Goal: Task Accomplishment & Management: Use online tool/utility

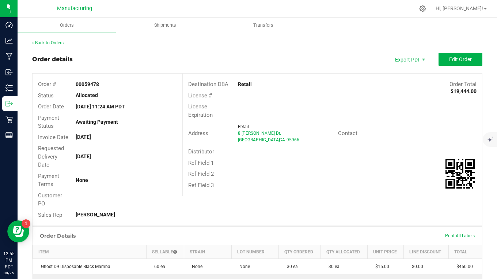
click at [175, 43] on div "Back to Orders" at bounding box center [257, 43] width 451 height 7
click at [163, 97] on div "Allocated" at bounding box center [126, 95] width 113 height 8
drag, startPoint x: 129, startPoint y: 0, endPoint x: 249, endPoint y: 59, distance: 133.5
click at [249, 59] on div "Order details Export PDF Edit Order" at bounding box center [257, 59] width 451 height 13
drag, startPoint x: 86, startPoint y: 0, endPoint x: 199, endPoint y: 27, distance: 116.0
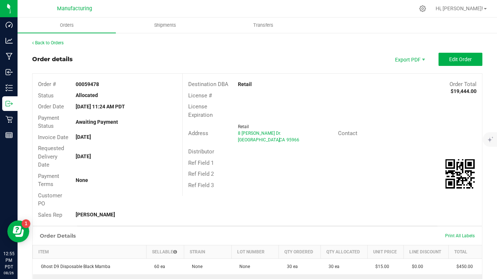
drag, startPoint x: 199, startPoint y: 27, endPoint x: 312, endPoint y: 9, distance: 115.1
click at [312, 9] on div at bounding box center [273, 8] width 284 height 14
drag, startPoint x: 0, startPoint y: 42, endPoint x: -5, endPoint y: 1, distance: 41.3
click at [0, 0] on p "Manufacturing" at bounding box center [0, 0] width 0 height 0
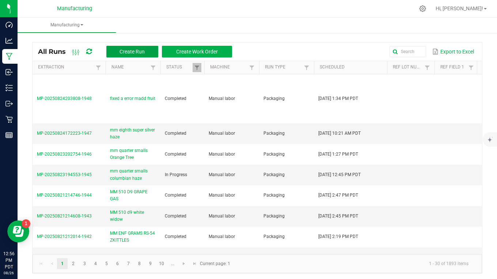
click at [125, 48] on button "Create Run" at bounding box center [132, 52] width 52 height 12
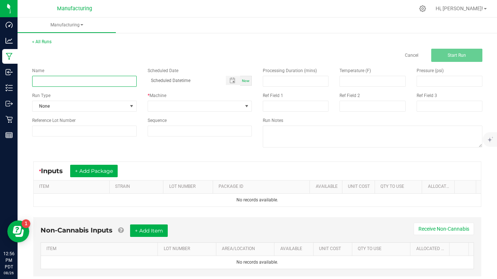
click at [49, 84] on input at bounding box center [84, 81] width 105 height 11
type input "mm pre roll banana bread"
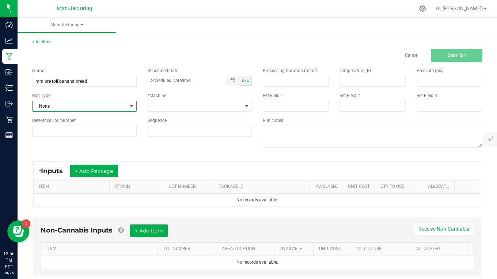
click at [62, 108] on span "None" at bounding box center [80, 106] width 95 height 10
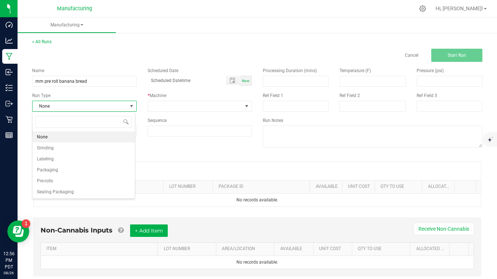
scroll to position [11, 103]
click at [59, 179] on li "Pre-rolls" at bounding box center [84, 180] width 102 height 11
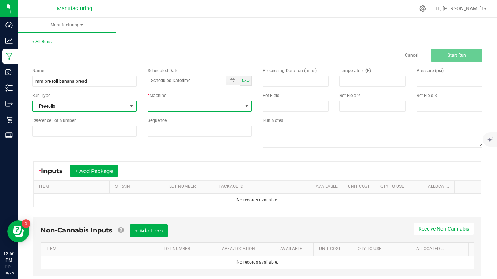
click at [157, 107] on span at bounding box center [195, 106] width 95 height 10
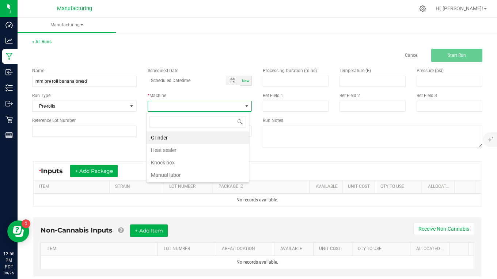
click at [170, 163] on li "Knock box" at bounding box center [198, 162] width 102 height 12
click at [242, 79] on span "Now" at bounding box center [246, 81] width 8 height 4
type input "[DATE] 12:56 PM"
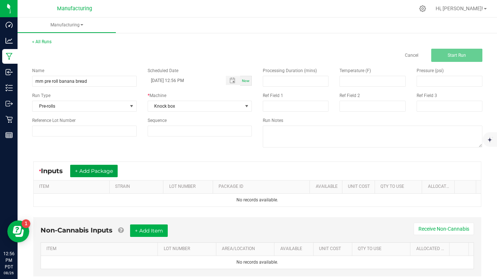
click at [107, 168] on button "+ Add Package" at bounding box center [94, 171] width 48 height 12
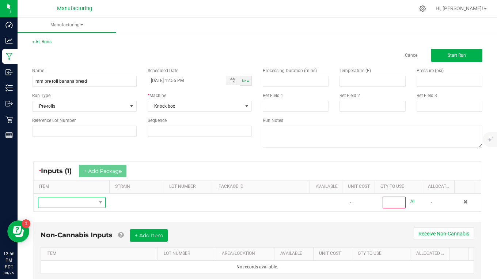
click at [83, 204] on span "NO DATA FOUND" at bounding box center [67, 202] width 58 height 10
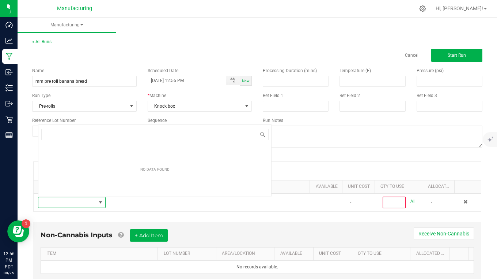
scroll to position [11, 65]
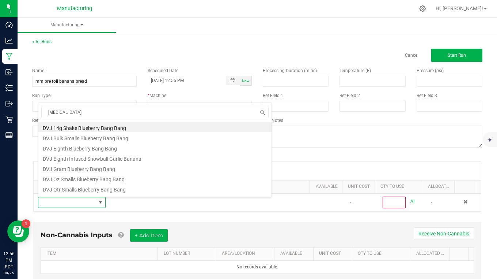
type input "banana"
click at [86, 182] on li "MM bulk smalls Banana Bread" at bounding box center [154, 178] width 233 height 10
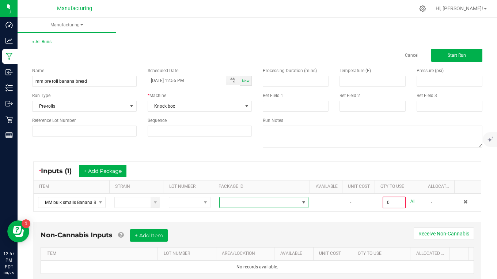
click at [238, 204] on span at bounding box center [260, 202] width 80 height 10
click at [245, 232] on li "CAMMCMF-20250823-044" at bounding box center [258, 233] width 86 height 12
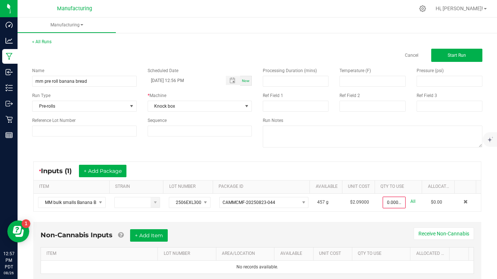
click at [411, 203] on link "All" at bounding box center [413, 201] width 5 height 10
type input "457.0000 g"
click at [440, 58] on button "Start Run" at bounding box center [457, 55] width 51 height 13
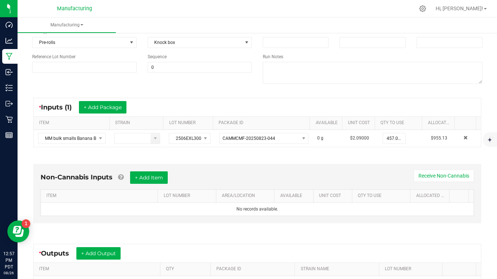
scroll to position [146, 0]
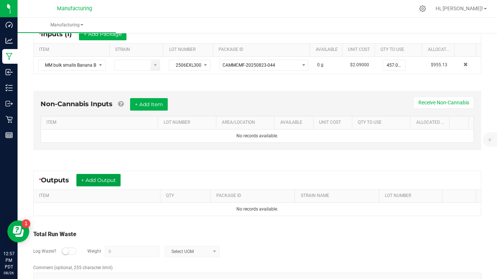
click at [98, 179] on button "+ Add Output" at bounding box center [98, 180] width 44 height 12
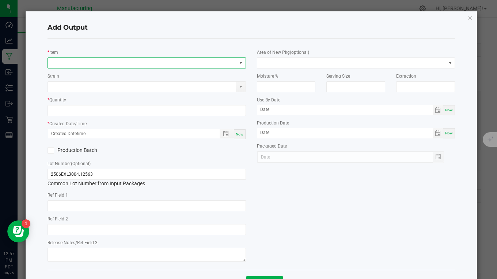
click at [72, 64] on span "NO DATA FOUND" at bounding box center [142, 63] width 189 height 10
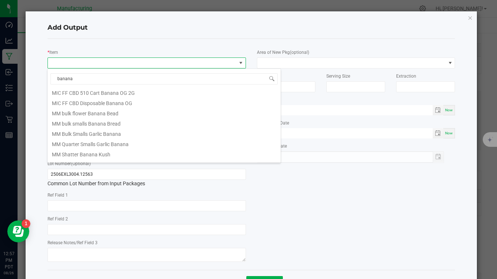
scroll to position [29, 0]
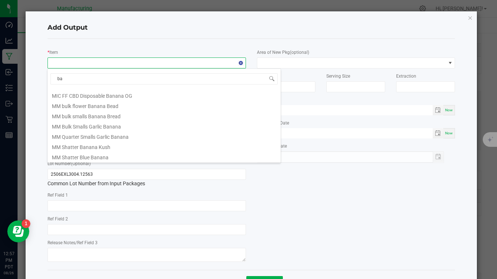
type input "b"
type input "banana"
click at [468, 17] on icon "button" at bounding box center [470, 17] width 5 height 9
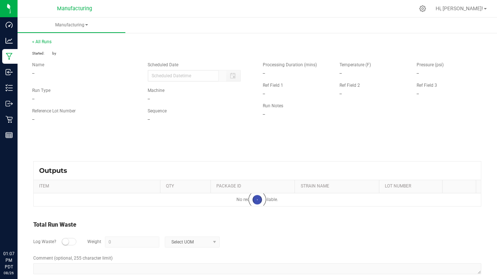
type input "[DATE] 12:56 PM"
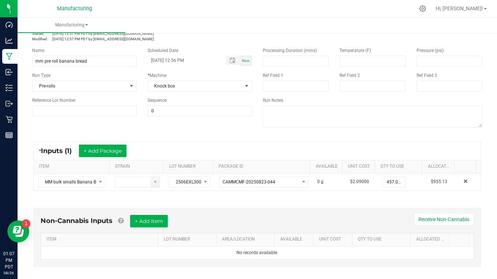
scroll to position [37, 0]
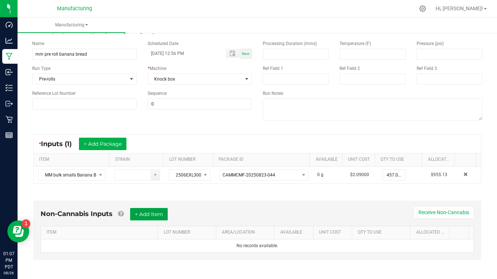
click at [145, 214] on button "+ Add Item" at bounding box center [149, 214] width 38 height 12
click at [72, 200] on div "Non-Cannabis Inputs (1) + Add Item Receive Non-Cannabis ITEM LOT NUMBER AREA/LO…" at bounding box center [257, 231] width 448 height 63
click at [250, 213] on div "Non-Cannabis Inputs (1) + Add Item Receive Non-Cannabis" at bounding box center [258, 217] width 434 height 18
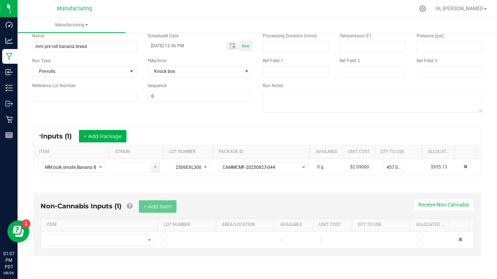
scroll to position [110, 0]
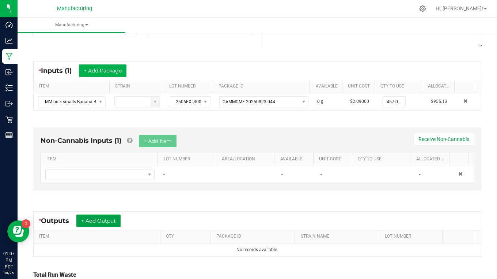
click at [119, 219] on button "+ Add Output" at bounding box center [98, 220] width 44 height 12
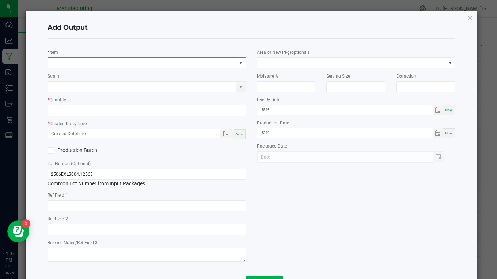
click at [69, 66] on span "NO DATA FOUND" at bounding box center [142, 63] width 189 height 10
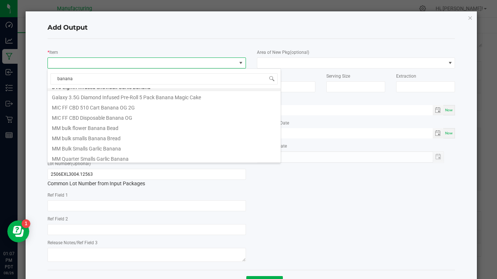
scroll to position [0, 0]
type input "b"
type input "banana"
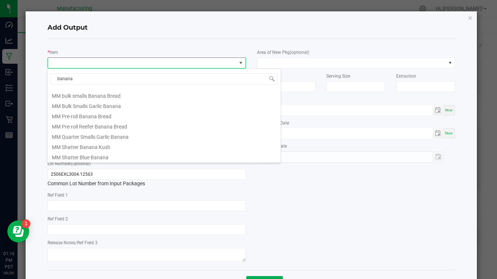
click at [97, 113] on li "MM Pre-roll Banana Bread" at bounding box center [164, 115] width 233 height 10
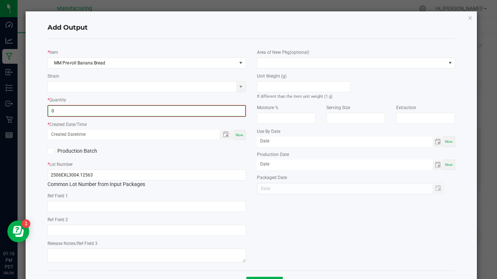
click at [60, 112] on input "0" at bounding box center [146, 111] width 197 height 10
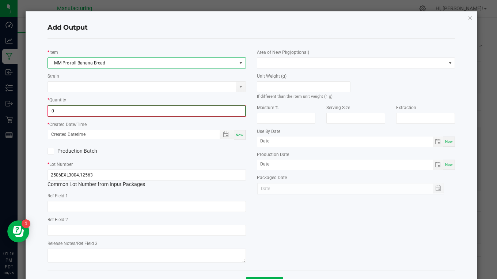
type input "0 ea"
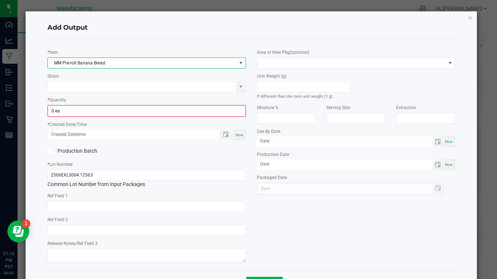
click at [101, 61] on span "MM Pre-roll Banana Bread" at bounding box center [142, 63] width 189 height 10
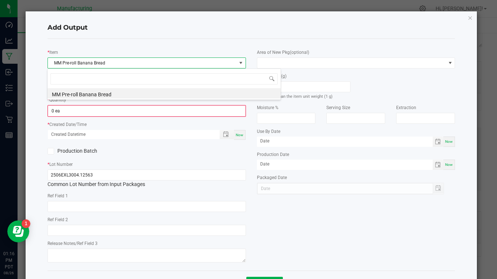
scroll to position [11, 196]
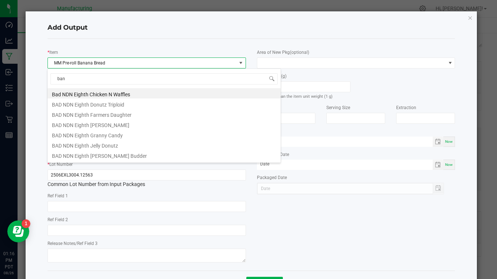
type input "bana"
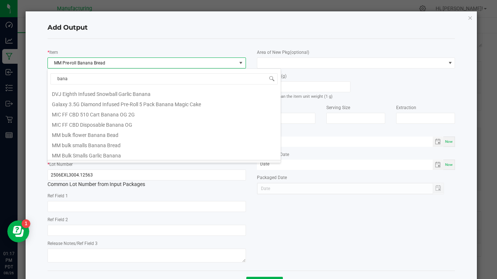
scroll to position [0, 0]
click at [468, 16] on icon "button" at bounding box center [470, 17] width 5 height 9
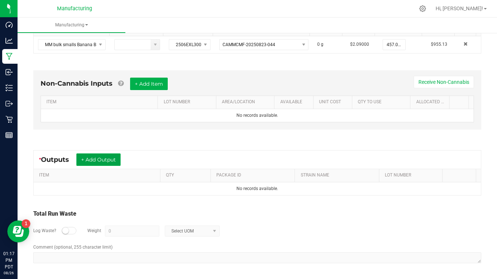
click at [106, 158] on button "+ Add Output" at bounding box center [98, 159] width 44 height 12
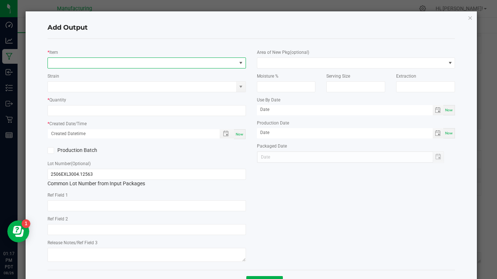
click at [71, 67] on span "NO DATA FOUND" at bounding box center [142, 63] width 189 height 10
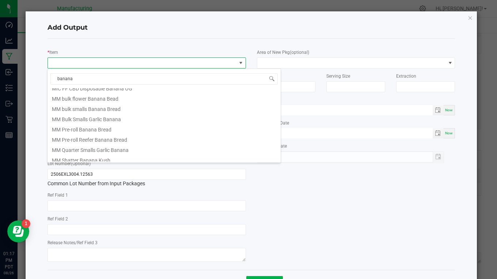
scroll to position [50, 0]
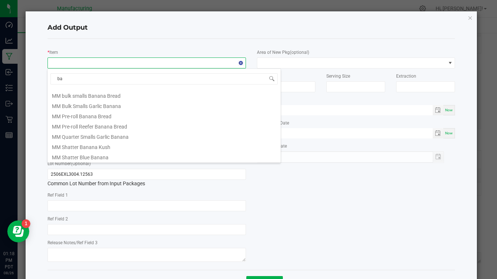
type input "b"
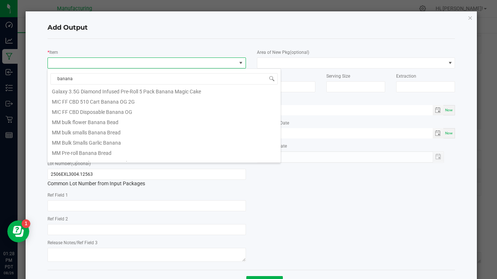
scroll to position [0, 0]
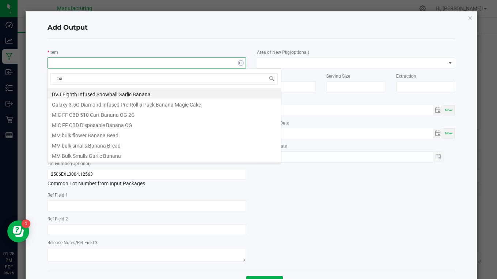
type input "b"
type input "bana"
click at [95, 146] on li "MM Bulk Pre-ground Banana Bread" at bounding box center [164, 144] width 233 height 10
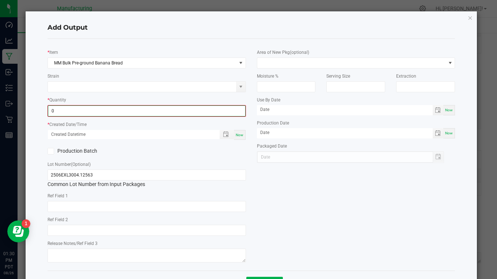
click at [80, 112] on input "0" at bounding box center [146, 111] width 197 height 10
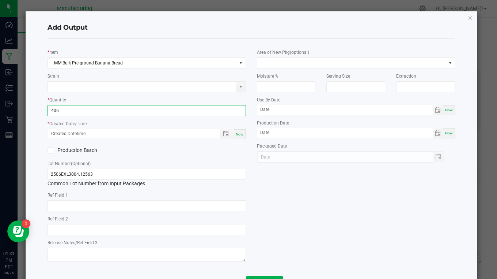
type input "406.0000 g"
click at [237, 137] on div "Now" at bounding box center [240, 134] width 12 height 10
type input "[DATE] 1:31 PM"
type input "[DATE]"
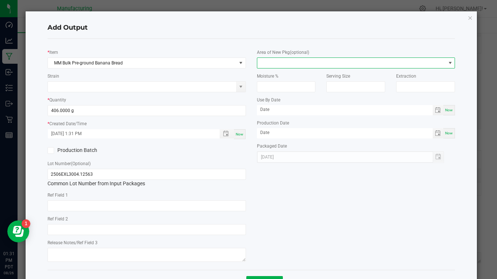
click at [267, 65] on span at bounding box center [351, 63] width 189 height 10
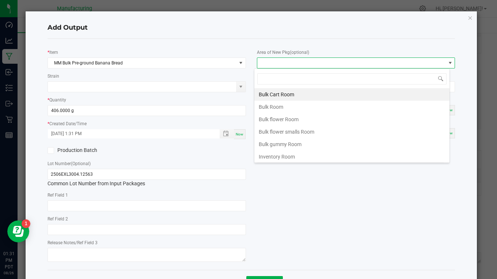
scroll to position [11, 196]
click at [269, 121] on li "Bulk flower Room" at bounding box center [352, 119] width 195 height 12
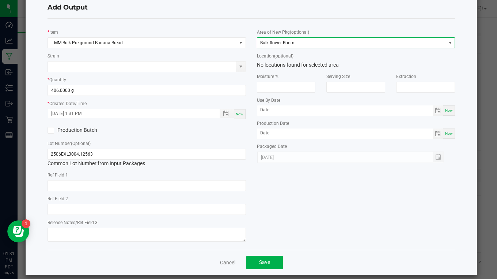
scroll to position [29, 0]
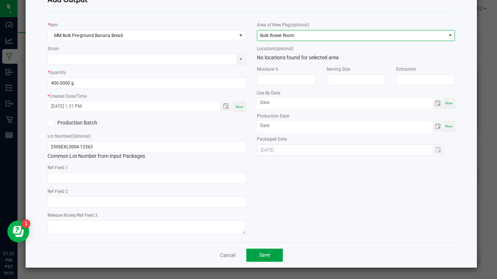
click at [260, 252] on button "Save" at bounding box center [265, 254] width 37 height 13
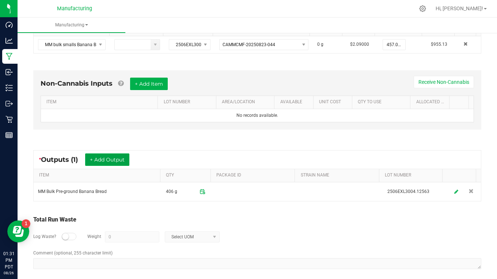
click at [115, 160] on button "+ Add Output" at bounding box center [107, 159] width 44 height 12
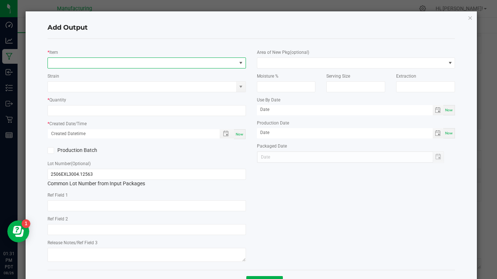
click at [59, 66] on span "NO DATA FOUND" at bounding box center [142, 63] width 189 height 10
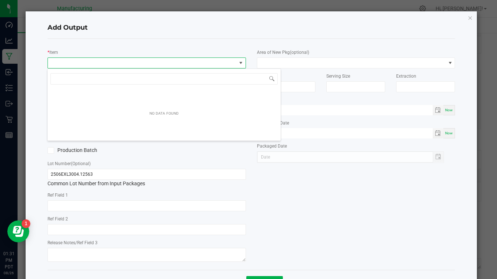
scroll to position [11, 196]
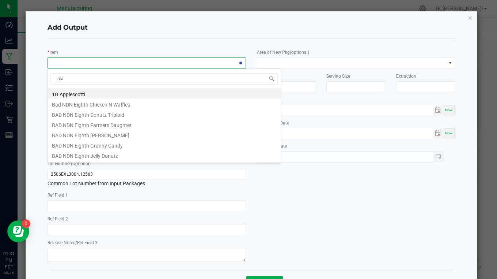
type input "read"
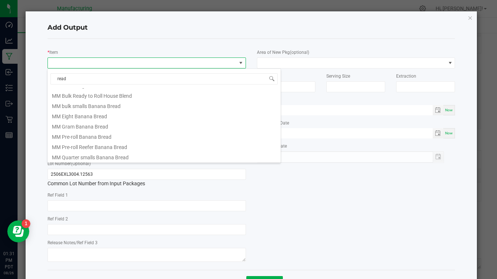
scroll to position [0, 0]
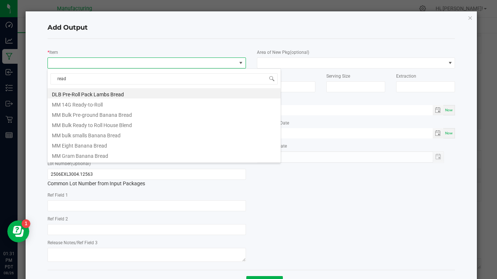
click at [85, 125] on li "MM Bulk Ready to Roll House Blend" at bounding box center [164, 124] width 233 height 10
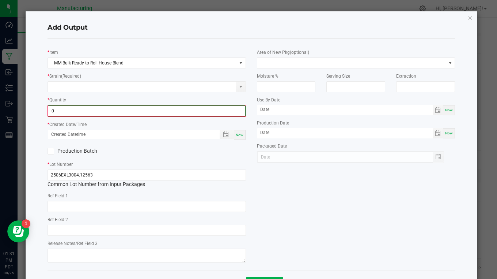
click at [72, 113] on input "0" at bounding box center [146, 111] width 197 height 10
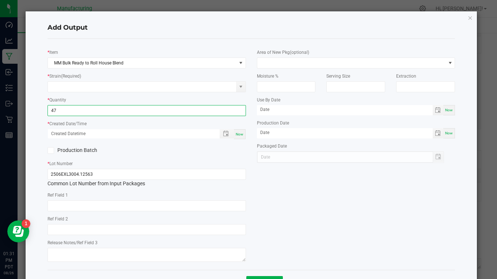
type input "47.0000 g"
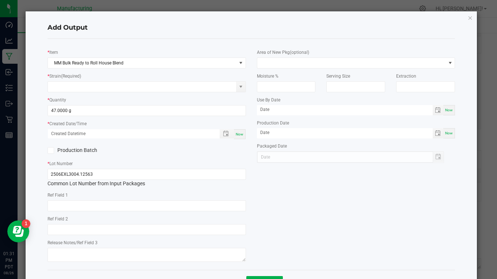
click at [238, 136] on span "Now" at bounding box center [240, 134] width 8 height 4
type input "[DATE] 1:31 PM"
type input "[DATE]"
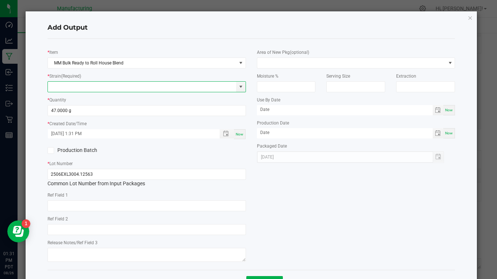
click at [82, 89] on input at bounding box center [142, 87] width 189 height 10
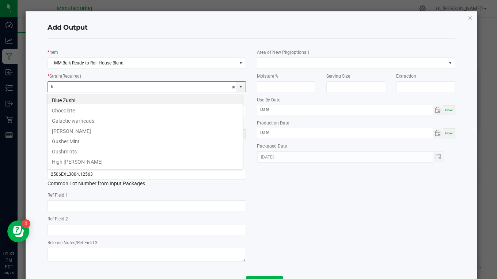
scroll to position [11, 196]
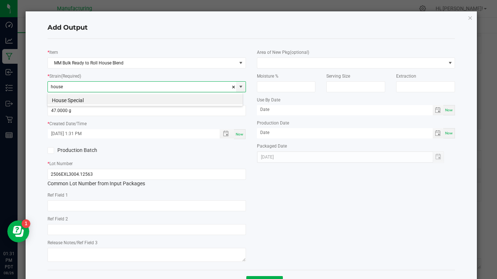
click at [82, 99] on li "House Special" at bounding box center [145, 99] width 195 height 10
type input "House Special"
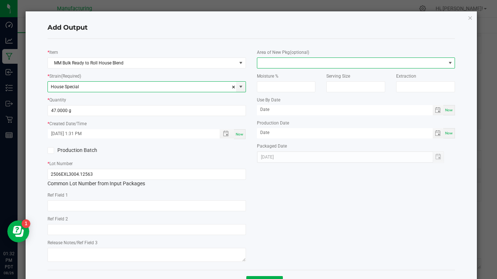
click at [276, 63] on span at bounding box center [351, 63] width 189 height 10
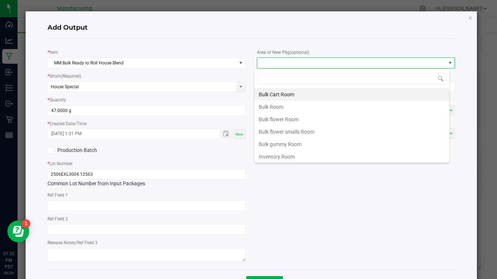
click at [281, 119] on li "Bulk flower Room" at bounding box center [352, 119] width 195 height 12
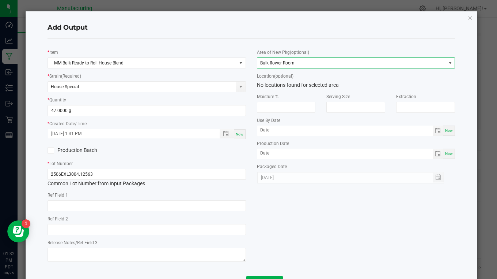
scroll to position [29, 0]
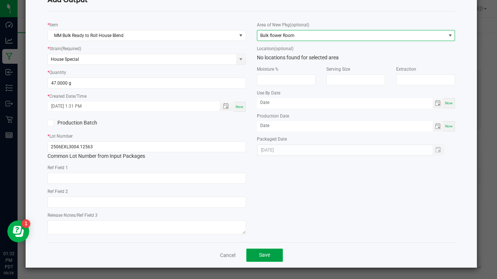
click at [272, 254] on button "Save" at bounding box center [265, 254] width 37 height 13
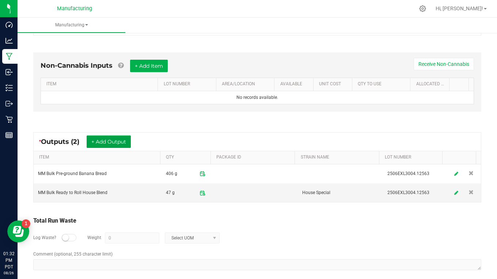
scroll to position [192, 0]
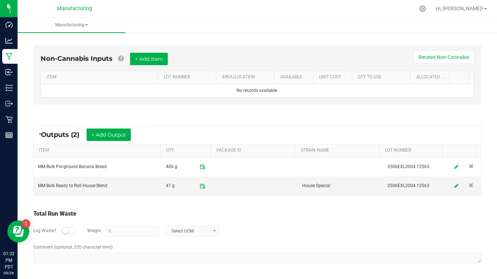
click at [71, 231] on div at bounding box center [69, 230] width 15 height 7
click at [115, 232] on input "0" at bounding box center [132, 231] width 54 height 10
click at [177, 230] on span "Select UOM" at bounding box center [187, 231] width 45 height 10
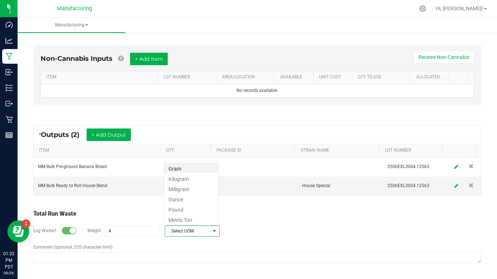
scroll to position [11, 55]
click at [172, 170] on li "Gram" at bounding box center [191, 167] width 54 height 10
type input "4 g"
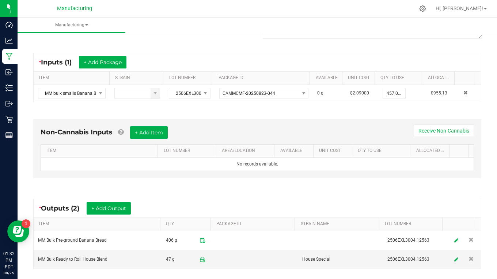
scroll to position [0, 0]
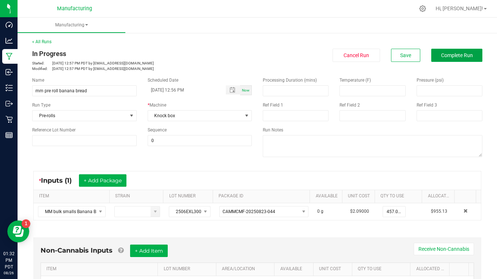
click at [445, 58] on span "Complete Run" at bounding box center [457, 55] width 32 height 6
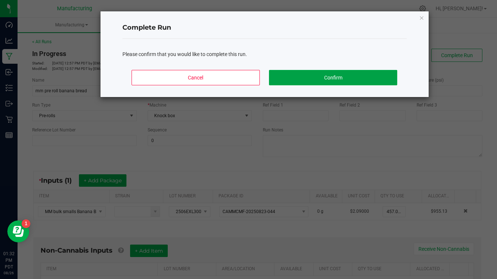
click at [350, 72] on button "Confirm" at bounding box center [333, 77] width 128 height 15
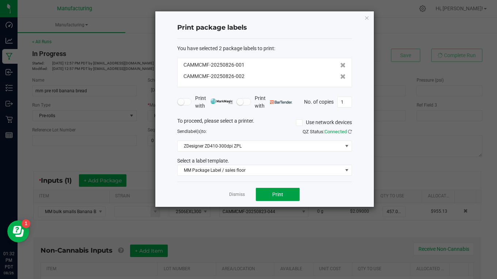
click at [290, 193] on button "Print" at bounding box center [278, 194] width 44 height 13
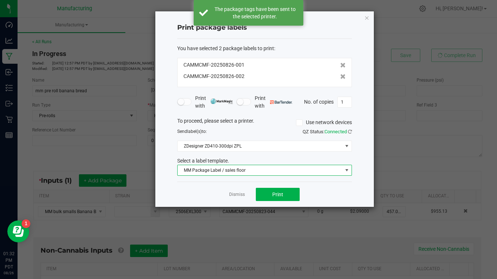
click at [239, 173] on span "MM Package Label / sales floor" at bounding box center [260, 170] width 165 height 10
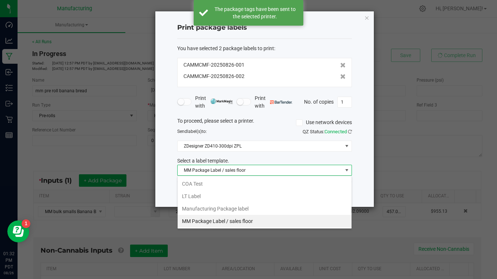
scroll to position [11, 175]
click at [236, 210] on li "Manufacturing Package label" at bounding box center [265, 208] width 174 height 12
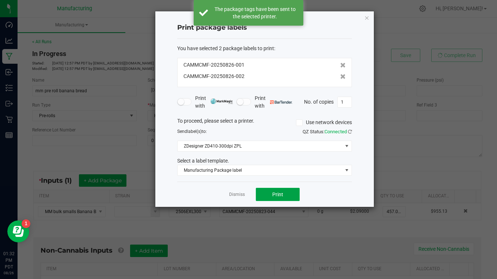
click at [274, 196] on span "Print" at bounding box center [277, 194] width 11 height 6
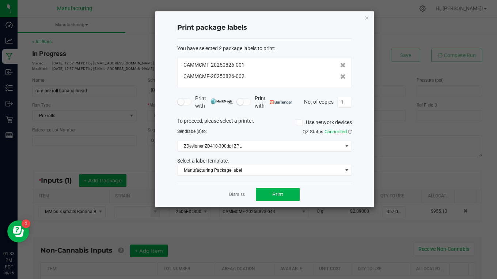
click at [365, 17] on icon "button" at bounding box center [367, 17] width 5 height 9
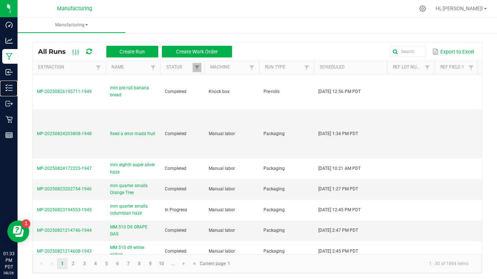
click at [0, 0] on p "Inventory" at bounding box center [0, 0] width 0 height 0
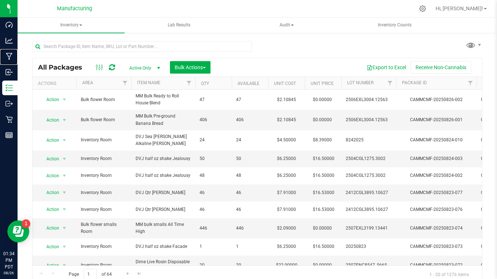
click at [0, 0] on p "Manufacturing" at bounding box center [0, 0] width 0 height 0
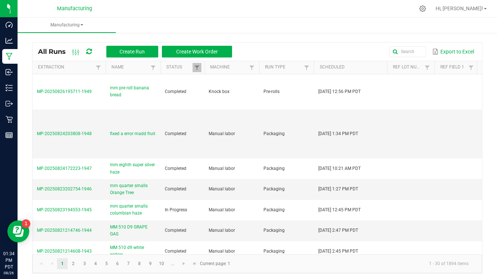
click at [124, 89] on span "mm pre roll banana bread" at bounding box center [133, 91] width 46 height 14
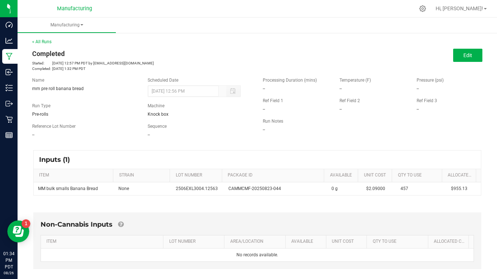
click at [81, 90] on span "mm pre roll banana bread" at bounding box center [58, 88] width 52 height 5
click at [81, 87] on span "mm pre roll banana bread" at bounding box center [58, 88] width 52 height 5
drag, startPoint x: 34, startPoint y: 88, endPoint x: 83, endPoint y: 91, distance: 49.8
click at [83, 91] on div "mm pre roll banana bread" at bounding box center [84, 88] width 105 height 7
click at [84, 100] on div "Name mm pre roll banana bread Scheduled Date [DATE] 12:56 PM Run Type Pre-rolls…" at bounding box center [142, 107] width 231 height 72
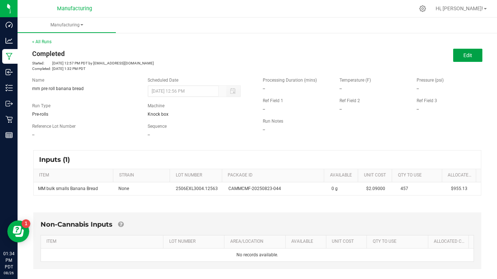
click at [465, 50] on button "Edit" at bounding box center [468, 55] width 29 height 13
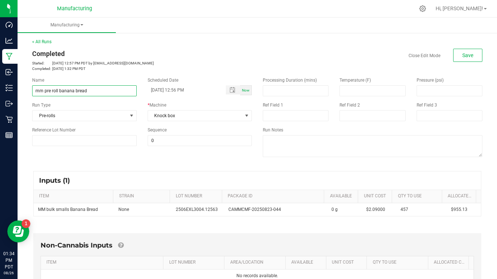
click at [91, 90] on input "mm pre roll banana bread" at bounding box center [84, 90] width 105 height 11
type input "mm pre ground banana bread"
click at [454, 57] on button "Save" at bounding box center [468, 55] width 29 height 13
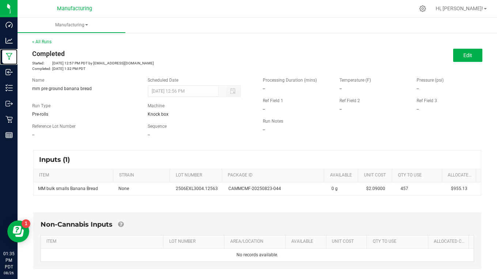
click at [0, 0] on p "Manufacturing" at bounding box center [0, 0] width 0 height 0
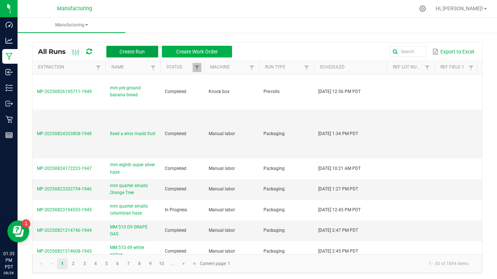
click at [121, 53] on span "Create Run" at bounding box center [132, 52] width 25 height 6
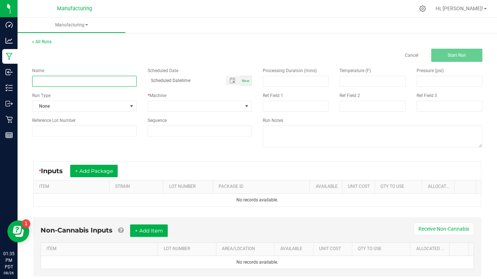
click at [67, 83] on input at bounding box center [84, 81] width 105 height 11
type input "mm pre rolls banana bread"
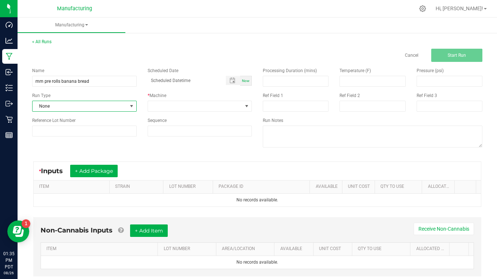
click at [70, 109] on span "None" at bounding box center [80, 106] width 95 height 10
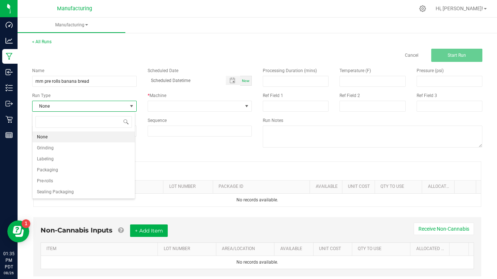
scroll to position [11, 103]
click at [53, 181] on span "Pre-rolls" at bounding box center [45, 180] width 16 height 7
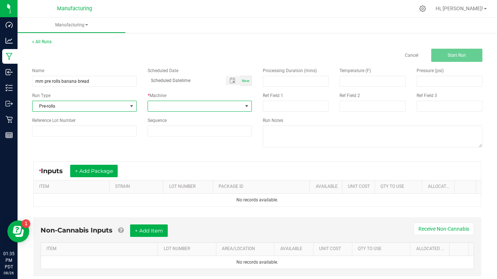
click at [177, 104] on span at bounding box center [195, 106] width 95 height 10
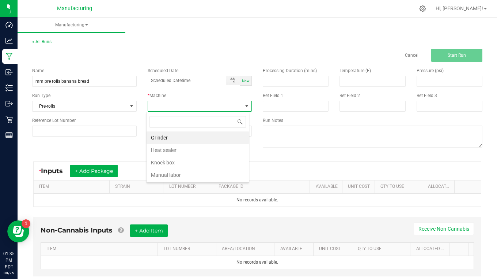
click at [172, 162] on li "Knock box" at bounding box center [198, 162] width 102 height 12
click at [243, 78] on div "Now" at bounding box center [246, 81] width 12 height 10
type input "[DATE] 1:35 PM"
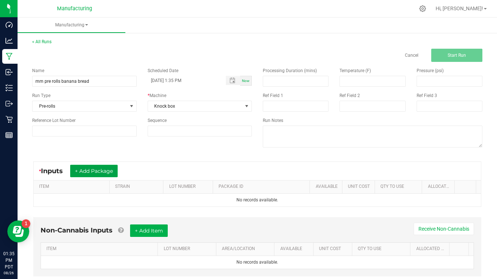
click at [101, 169] on button "+ Add Package" at bounding box center [94, 171] width 48 height 12
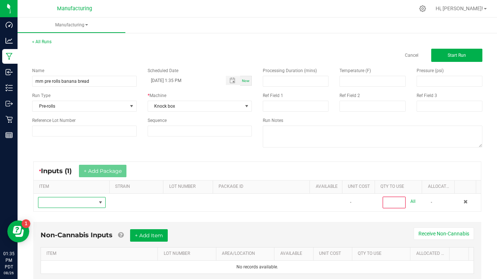
click at [70, 200] on span "NO DATA FOUND" at bounding box center [67, 202] width 58 height 10
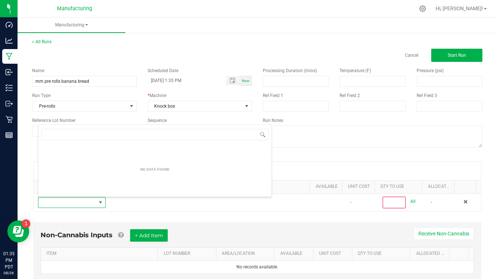
scroll to position [11, 65]
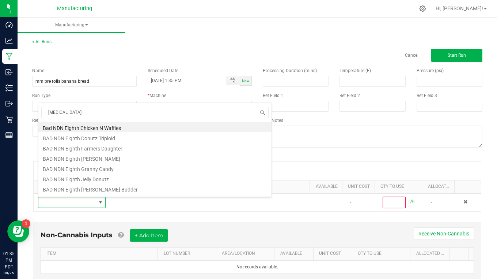
type input "banana"
click at [63, 180] on li "MM Bulk Pre-ground Banana Bread" at bounding box center [154, 178] width 233 height 10
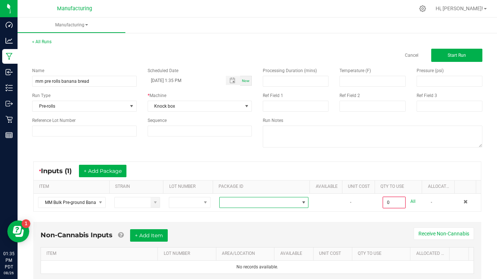
click at [237, 203] on span at bounding box center [260, 202] width 80 height 10
click at [237, 232] on li "CAMMCMF-20250826-001" at bounding box center [258, 233] width 86 height 12
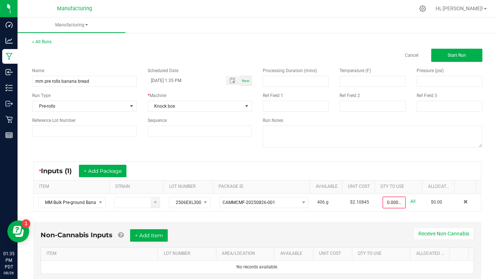
click at [411, 202] on link "All" at bounding box center [413, 201] width 5 height 10
type input "406.0000 g"
click at [449, 55] on span "Start Run" at bounding box center [457, 55] width 18 height 5
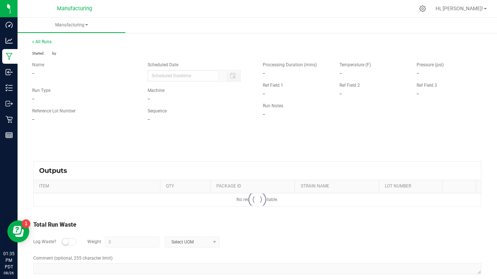
type input "[DATE] 1:35 PM"
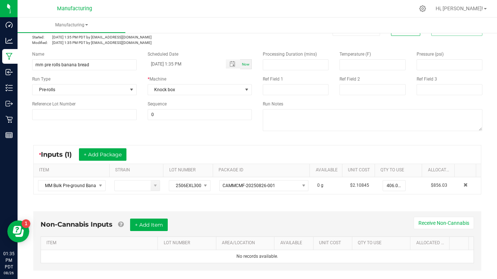
scroll to position [73, 0]
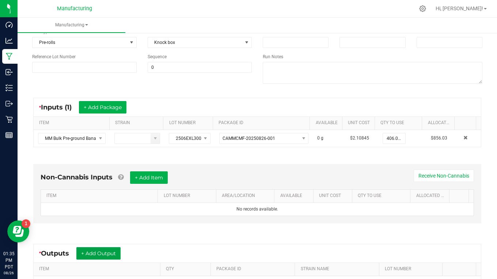
click at [110, 253] on button "+ Add Output" at bounding box center [98, 253] width 44 height 12
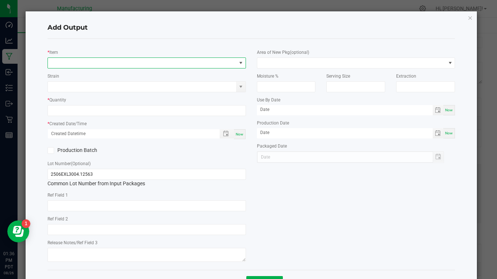
click at [66, 65] on span "NO DATA FOUND" at bounding box center [142, 63] width 189 height 10
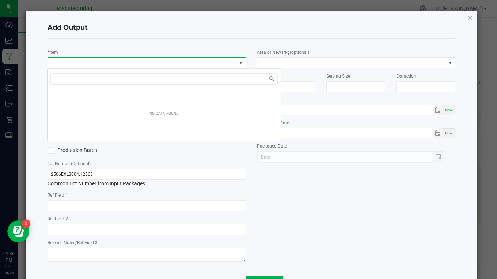
scroll to position [11, 196]
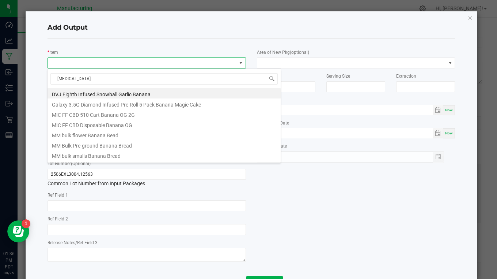
type input "banana"
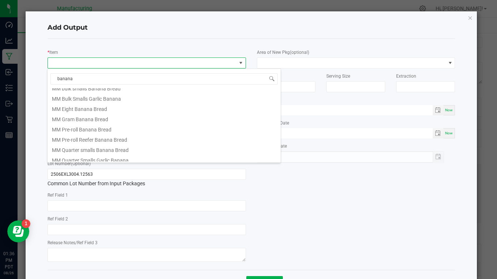
scroll to position [73, 0]
click at [87, 124] on li "MM Pre-roll Banana Bread" at bounding box center [164, 122] width 233 height 10
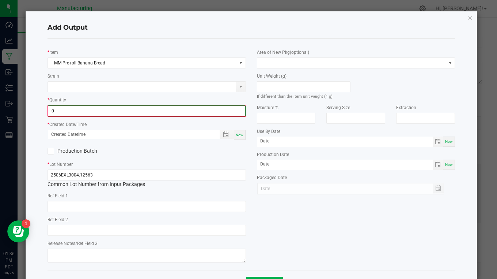
click at [63, 111] on input "0" at bounding box center [146, 111] width 197 height 10
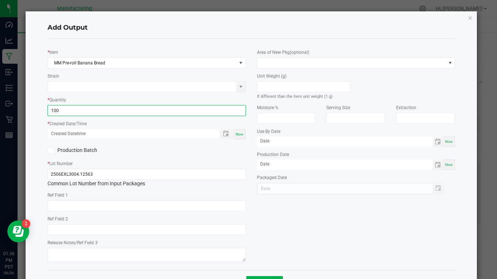
type input "100 ea"
click at [236, 133] on span "Now" at bounding box center [240, 134] width 8 height 4
type input "[DATE] 1:36 PM"
type input "[DATE]"
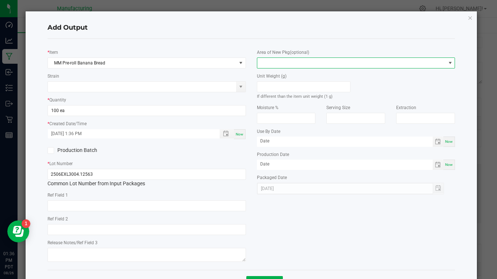
click at [274, 62] on span at bounding box center [351, 63] width 189 height 10
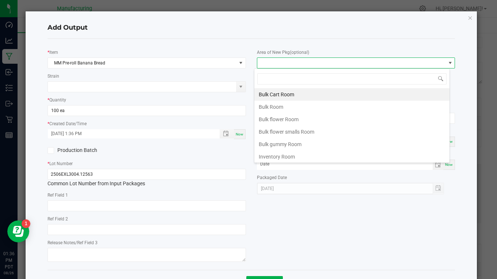
scroll to position [11, 196]
click at [269, 156] on li "Inventory Room" at bounding box center [352, 156] width 195 height 12
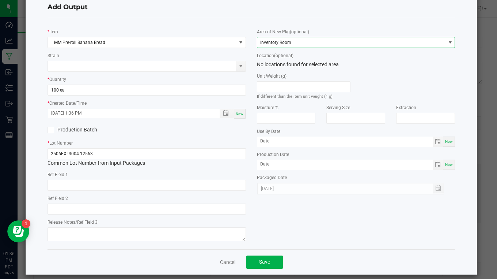
scroll to position [29, 0]
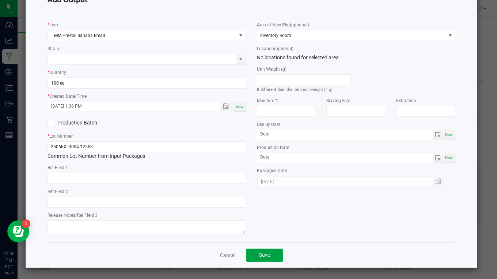
click at [260, 254] on span "Save" at bounding box center [264, 255] width 11 height 6
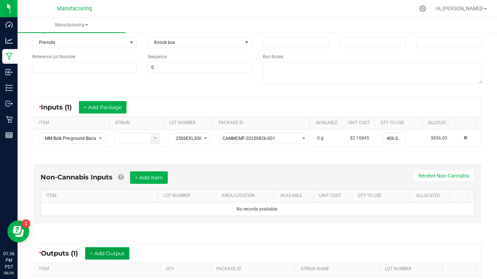
click at [120, 253] on button "+ Add Output" at bounding box center [107, 253] width 44 height 12
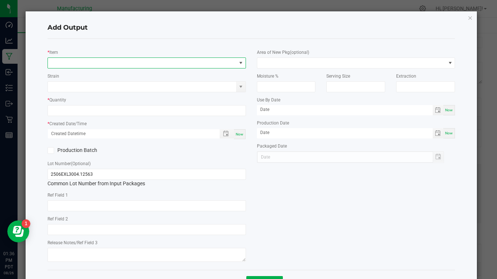
click at [73, 63] on span "NO DATA FOUND" at bounding box center [142, 63] width 189 height 10
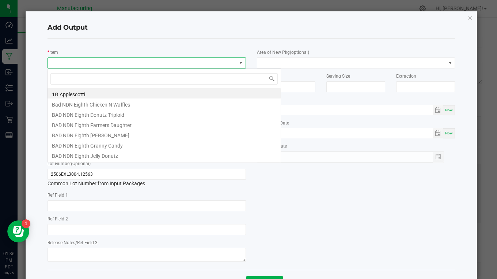
scroll to position [11, 196]
type input "banana"
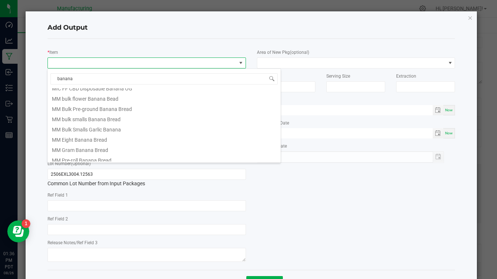
scroll to position [73, 0]
click at [83, 134] on li "MM Pre-roll Reefer Banana Bread" at bounding box center [164, 133] width 233 height 10
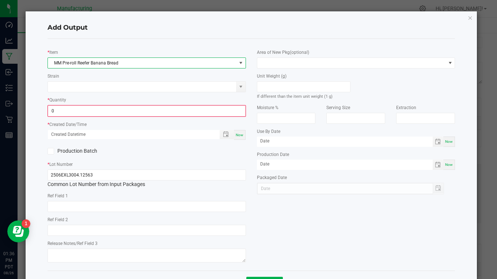
click at [62, 110] on input "0" at bounding box center [146, 111] width 197 height 10
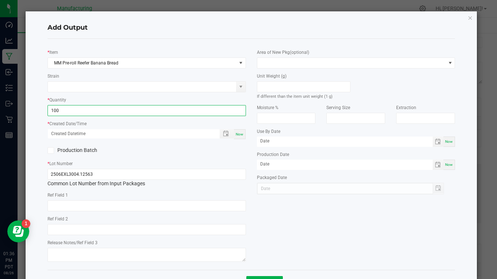
type input "100 ea"
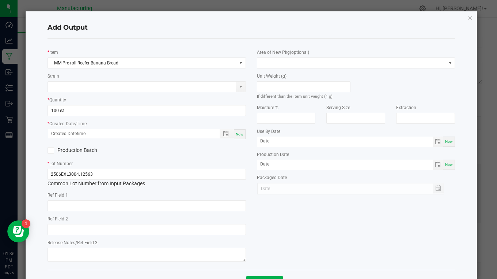
click at [236, 135] on span "Now" at bounding box center [240, 134] width 8 height 4
type input "[DATE] 1:36 PM"
type input "[DATE]"
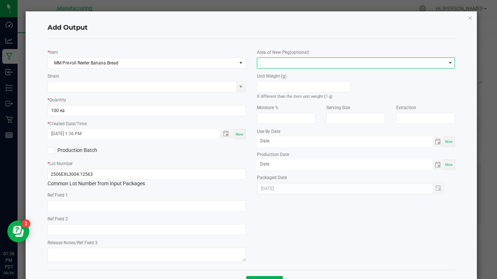
click at [272, 60] on span at bounding box center [351, 63] width 189 height 10
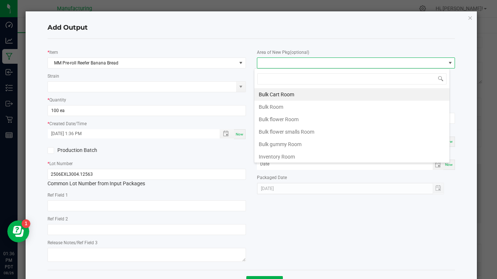
scroll to position [11, 196]
click at [281, 154] on li "Inventory Room" at bounding box center [352, 156] width 195 height 12
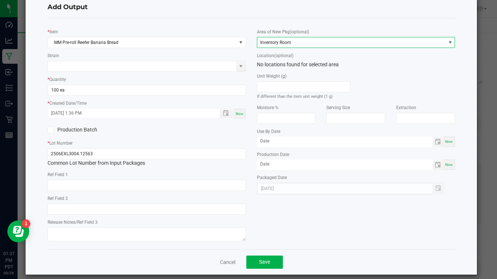
scroll to position [29, 0]
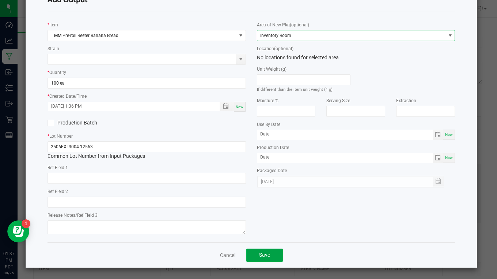
click at [266, 252] on span "Save" at bounding box center [264, 255] width 11 height 6
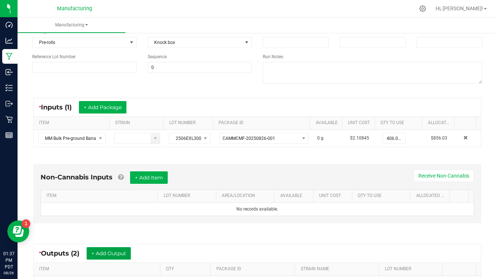
click at [126, 252] on button "+ Add Output" at bounding box center [109, 253] width 44 height 12
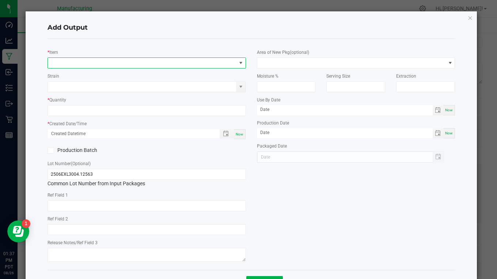
click at [67, 65] on span "NO DATA FOUND" at bounding box center [142, 63] width 189 height 10
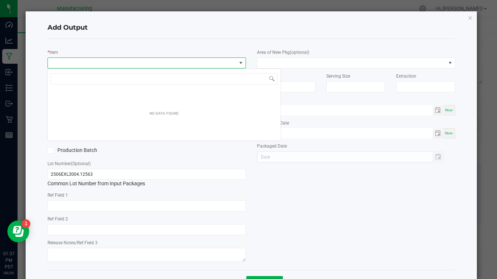
scroll to position [11, 196]
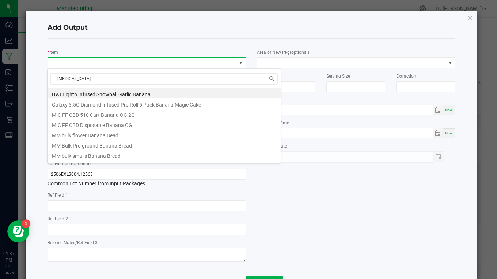
type input "banana"
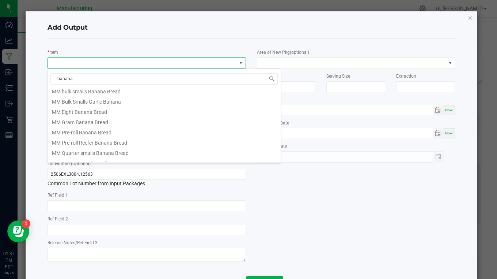
scroll to position [73, 0]
click at [91, 132] on li "MM Pre-roll Reefer Banana Bread" at bounding box center [164, 133] width 233 height 10
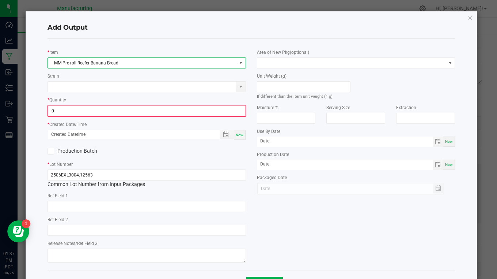
click at [63, 110] on input "0" at bounding box center [146, 111] width 197 height 10
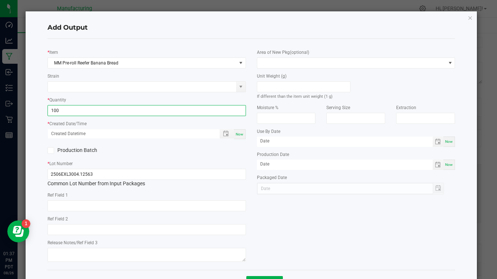
type input "100 ea"
click at [238, 134] on span "Now" at bounding box center [240, 134] width 8 height 4
type input "[DATE] 1:37 PM"
type input "[DATE]"
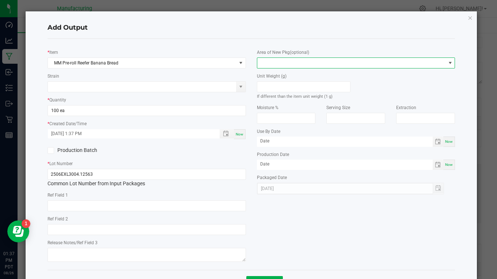
click at [270, 64] on span at bounding box center [351, 63] width 189 height 10
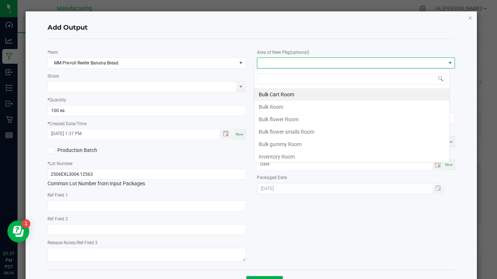
scroll to position [11, 196]
click at [263, 157] on li "Inventory Room" at bounding box center [352, 156] width 195 height 12
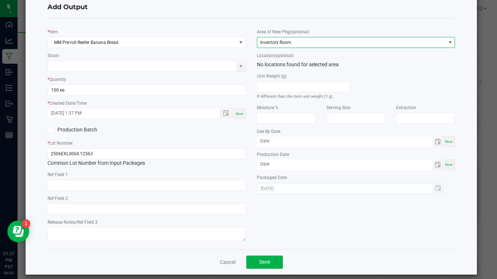
scroll to position [29, 0]
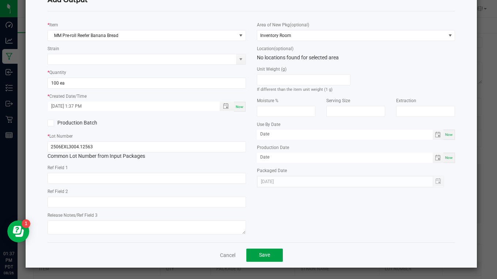
click at [256, 253] on button "Save" at bounding box center [265, 254] width 37 height 13
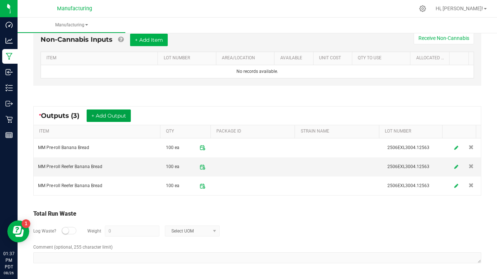
scroll to position [138, 0]
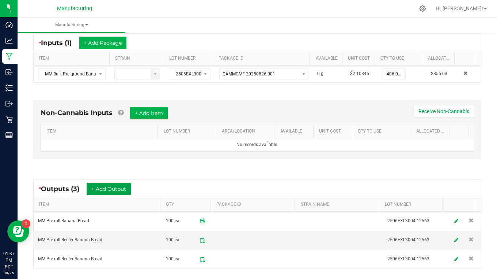
click at [118, 189] on button "+ Add Output" at bounding box center [109, 189] width 44 height 12
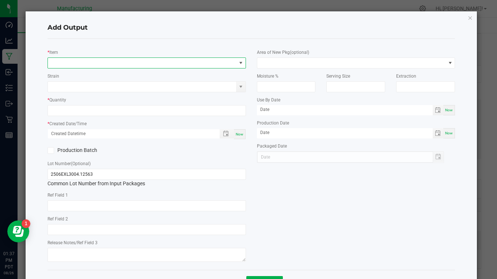
click at [59, 63] on span "NO DATA FOUND" at bounding box center [142, 63] width 189 height 10
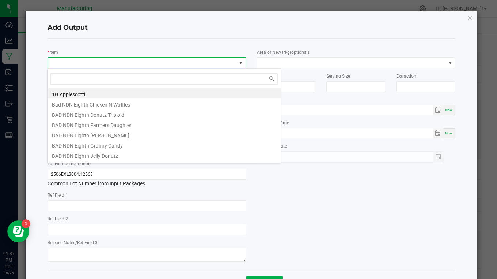
scroll to position [11, 196]
type input "bana"
click at [95, 147] on li "MM Bulk Pre-ground Banana Bread" at bounding box center [164, 144] width 233 height 10
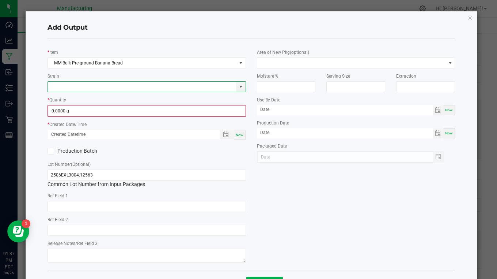
click at [71, 84] on input at bounding box center [142, 87] width 189 height 10
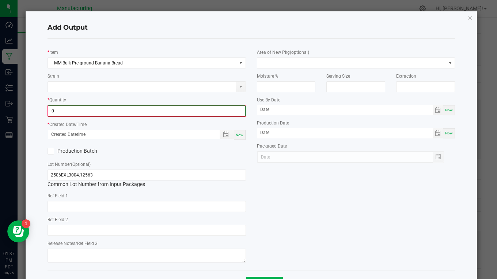
click at [64, 113] on input "0" at bounding box center [146, 111] width 197 height 10
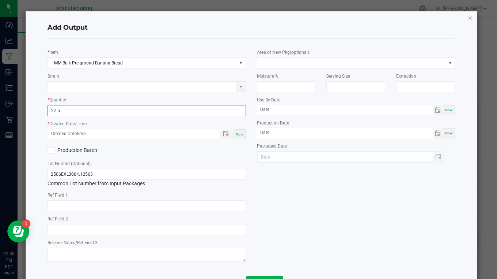
type input "27.5000 g"
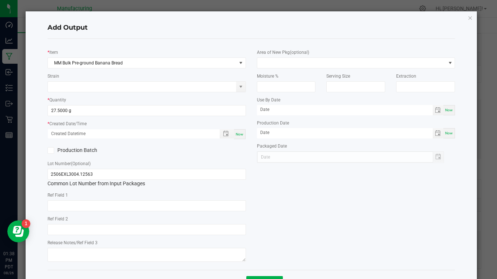
click at [238, 137] on div "Now" at bounding box center [240, 134] width 12 height 10
type input "[DATE] 1:38 PM"
type input "[DATE]"
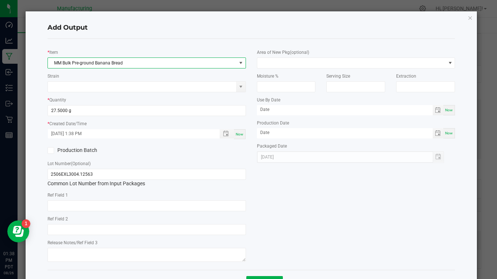
click at [130, 60] on span "MM Bulk Pre-ground Banana Bread" at bounding box center [142, 63] width 189 height 10
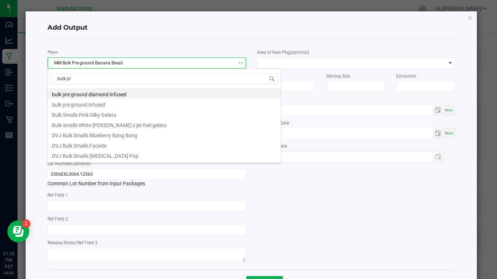
type input "bulk pre"
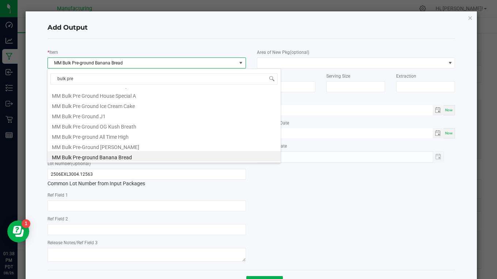
click at [104, 94] on li "MM Bulk Pre Ground House Special A" at bounding box center [164, 95] width 233 height 10
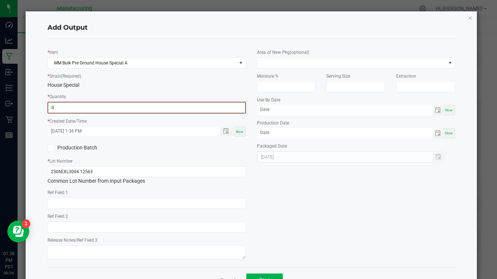
click at [63, 109] on input "0" at bounding box center [146, 107] width 197 height 10
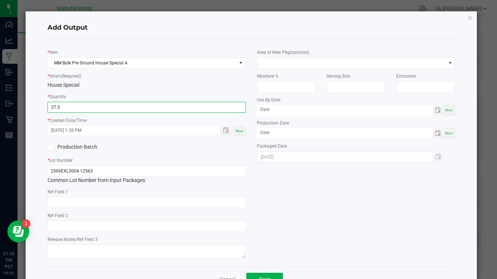
type input "27.5000 g"
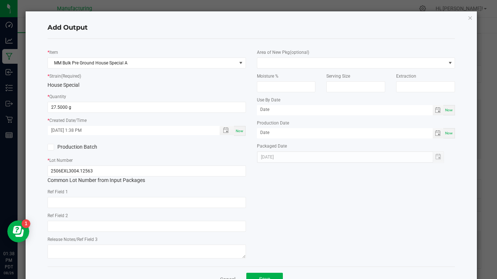
click at [236, 130] on span "Now" at bounding box center [240, 131] width 8 height 4
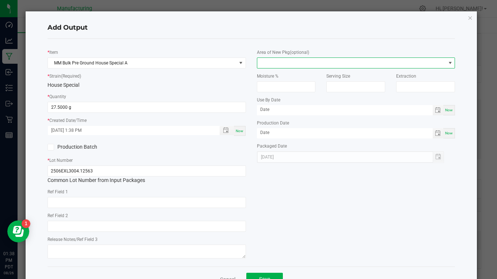
click at [271, 67] on span at bounding box center [351, 63] width 189 height 10
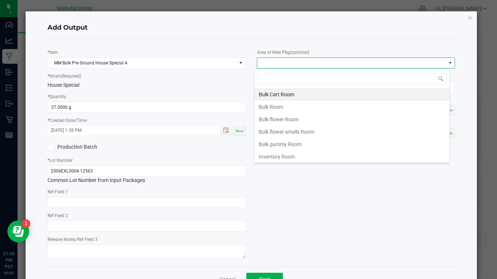
scroll to position [11, 196]
click at [271, 107] on li "Bulk Room" at bounding box center [352, 107] width 195 height 12
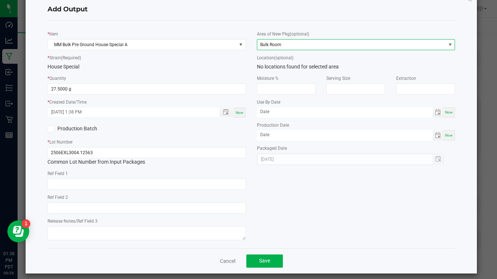
scroll to position [26, 0]
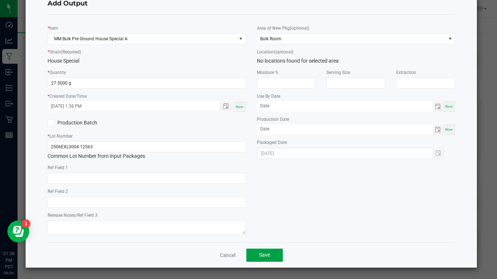
click at [261, 252] on button "Save" at bounding box center [265, 254] width 37 height 13
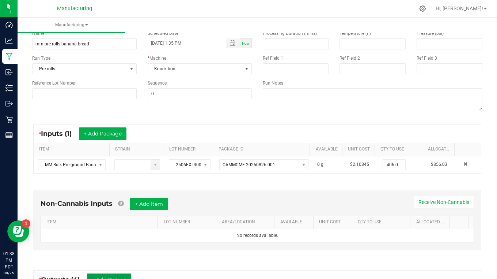
scroll to position [0, 0]
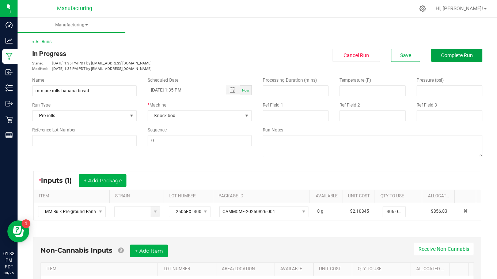
click at [436, 60] on button "Complete Run" at bounding box center [457, 55] width 51 height 13
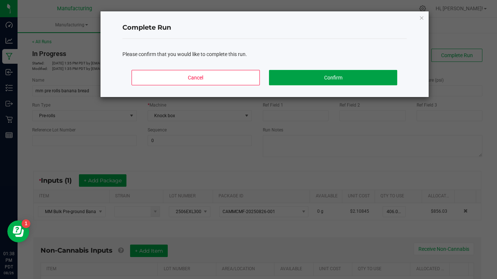
click at [335, 74] on button "Confirm" at bounding box center [333, 77] width 128 height 15
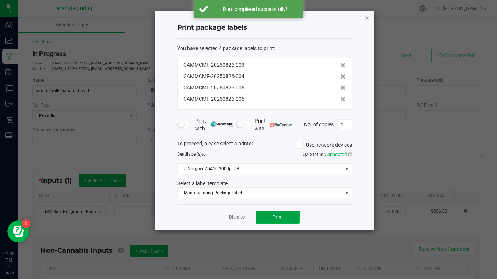
click at [280, 217] on span "Print" at bounding box center [277, 217] width 11 height 6
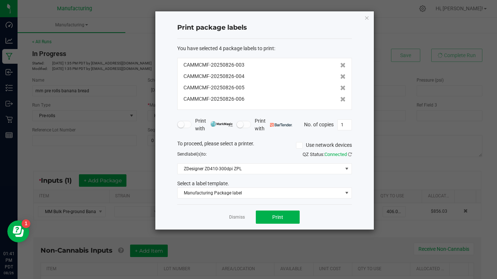
click at [367, 17] on icon "button" at bounding box center [367, 17] width 5 height 9
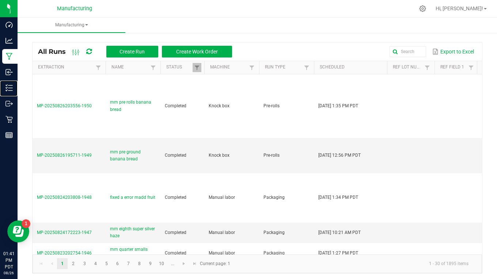
click at [0, 0] on p "Inventory" at bounding box center [0, 0] width 0 height 0
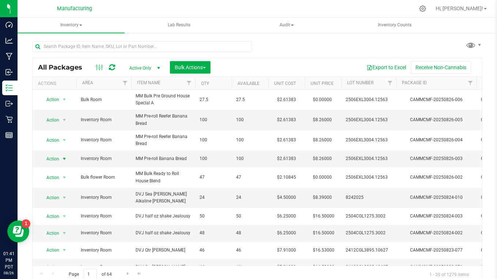
click at [54, 159] on span "Action" at bounding box center [50, 159] width 20 height 10
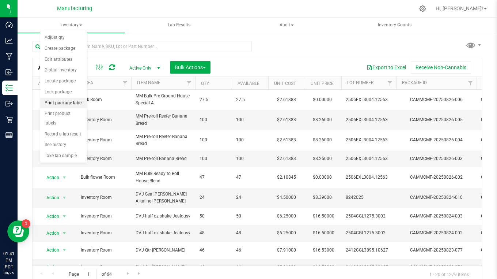
click at [59, 103] on li "Print package label" at bounding box center [63, 103] width 47 height 11
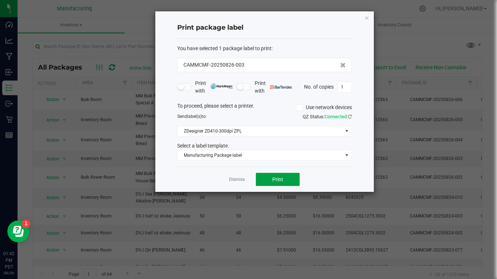
click at [286, 178] on button "Print" at bounding box center [278, 179] width 44 height 13
click at [247, 157] on span "Manufacturing Package label" at bounding box center [260, 155] width 165 height 10
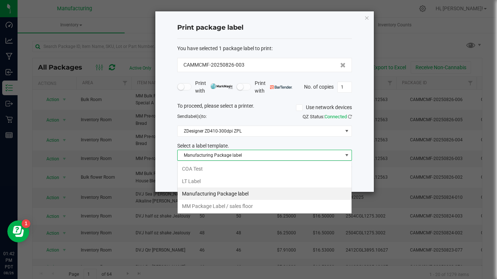
scroll to position [11, 175]
click at [228, 206] on li "MM Package Label / sales floor" at bounding box center [265, 206] width 174 height 12
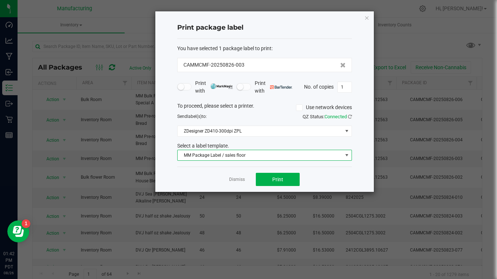
click at [344, 87] on input "1" at bounding box center [345, 87] width 14 height 10
type input "100"
click at [293, 174] on button "Print" at bounding box center [278, 179] width 44 height 13
click at [366, 17] on icon "button" at bounding box center [367, 17] width 5 height 9
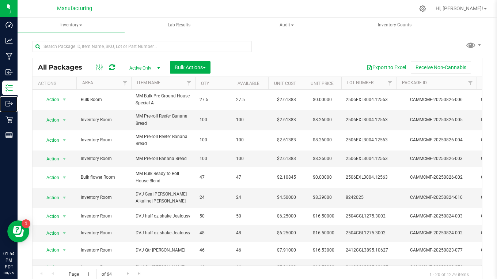
click at [0, 0] on p "Outbound" at bounding box center [0, 0] width 0 height 0
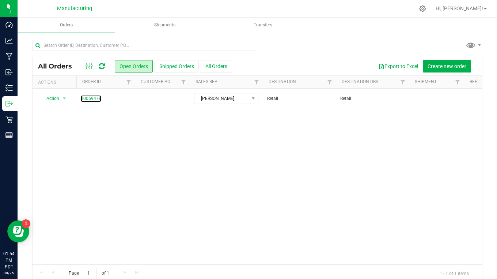
click at [93, 98] on link "00059478" at bounding box center [91, 98] width 20 height 7
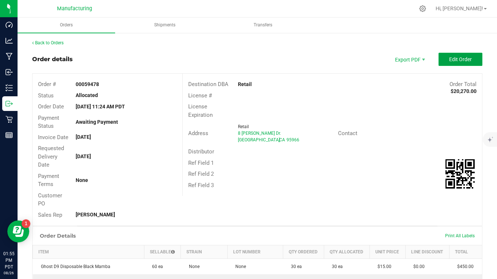
click at [439, 55] on button "Edit Order" at bounding box center [461, 59] width 44 height 13
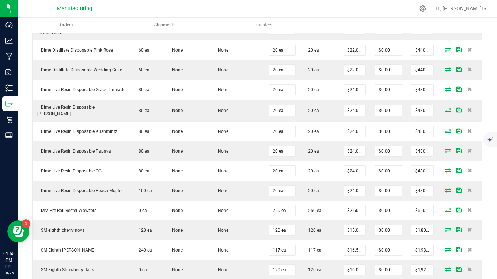
scroll to position [622, 0]
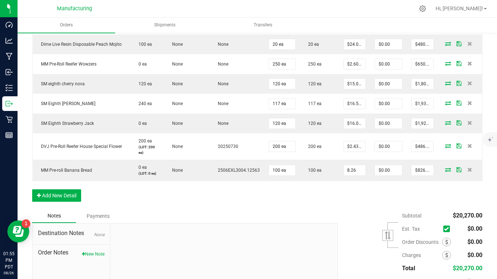
click at [352, 165] on input "8.26" at bounding box center [355, 170] width 22 height 10
type input "$2.61000"
type input "$261.00"
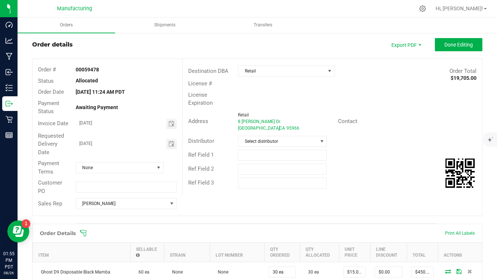
scroll to position [0, 0]
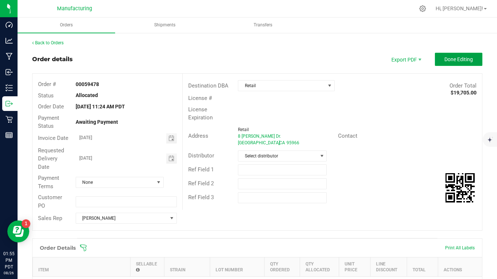
click at [447, 63] on button "Done Editing" at bounding box center [459, 59] width 48 height 13
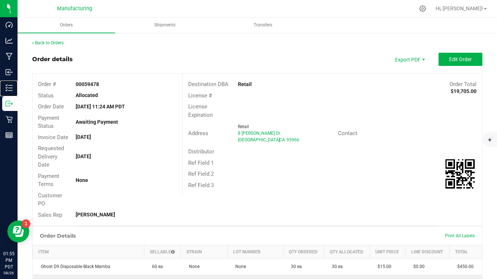
click at [0, 0] on p "Inventory" at bounding box center [0, 0] width 0 height 0
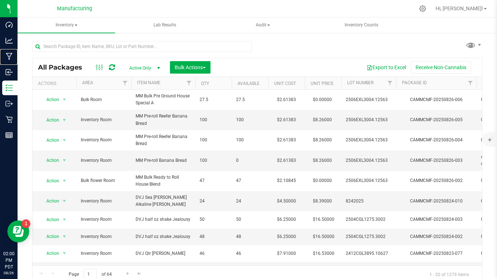
click at [0, 0] on p "Manufacturing" at bounding box center [0, 0] width 0 height 0
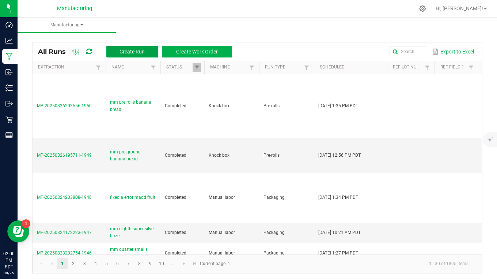
click at [130, 52] on span "Create Run" at bounding box center [132, 52] width 25 height 6
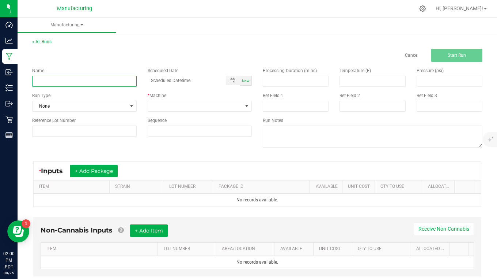
click at [68, 83] on input at bounding box center [84, 81] width 105 height 11
type input "mm pre ground all time high"
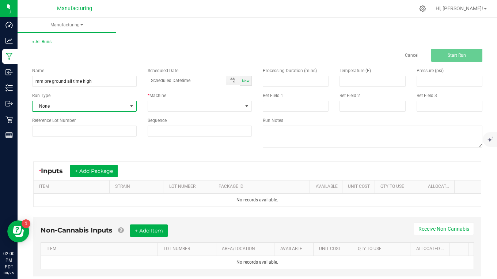
click at [76, 103] on span "None" at bounding box center [80, 106] width 95 height 10
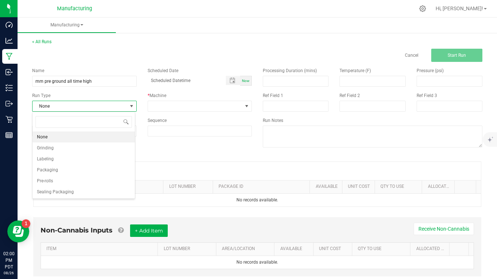
scroll to position [11, 103]
click at [58, 150] on li "Grinding" at bounding box center [84, 147] width 102 height 11
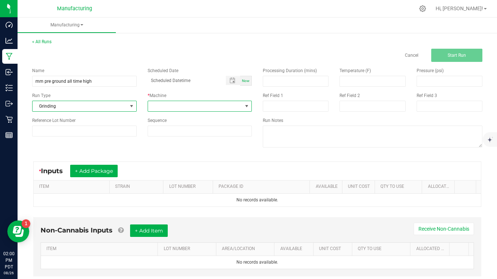
click at [187, 106] on span at bounding box center [195, 106] width 95 height 10
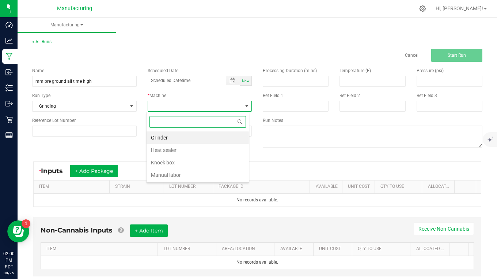
click at [165, 137] on li "Grinder" at bounding box center [198, 137] width 102 height 12
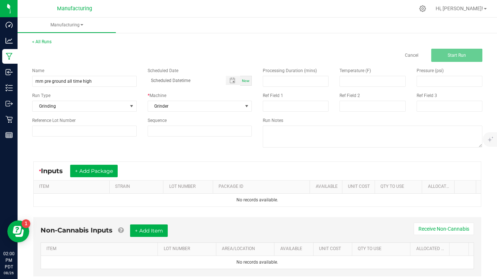
click at [242, 82] on span "Now" at bounding box center [246, 81] width 8 height 4
type input "[DATE] 2:00 PM"
click at [99, 172] on button "+ Add Package" at bounding box center [94, 171] width 48 height 12
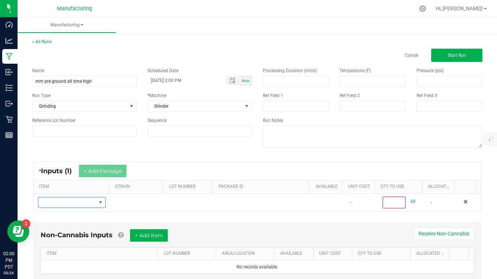
click at [67, 203] on span "NO DATA FOUND" at bounding box center [67, 202] width 58 height 10
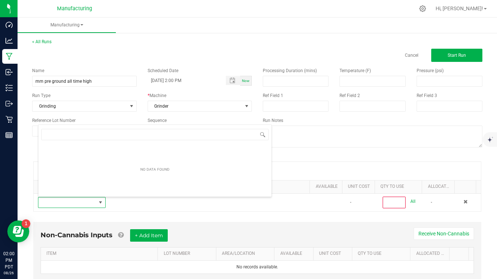
scroll to position [11, 65]
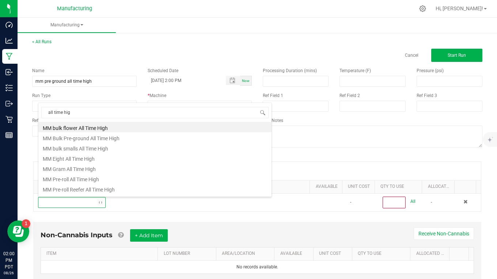
type input "all time high"
click at [75, 150] on li "MM bulk smalls All Time High" at bounding box center [154, 147] width 233 height 10
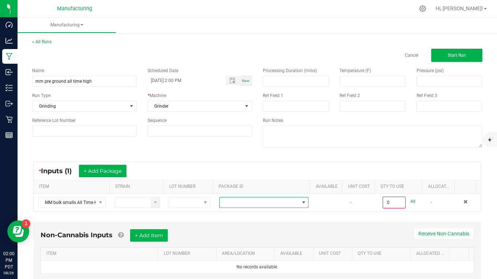
click at [235, 206] on span at bounding box center [260, 202] width 80 height 10
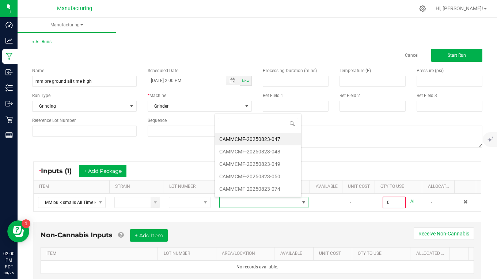
scroll to position [11, 86]
click at [262, 162] on li "CAMMCMF-20250823-049" at bounding box center [258, 164] width 86 height 12
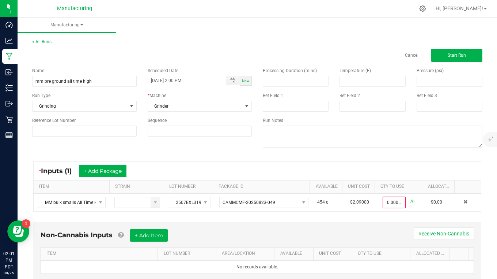
click at [411, 202] on link "All" at bounding box center [413, 201] width 5 height 10
type input "454.0000 g"
click at [441, 56] on button "Start Run" at bounding box center [457, 55] width 51 height 13
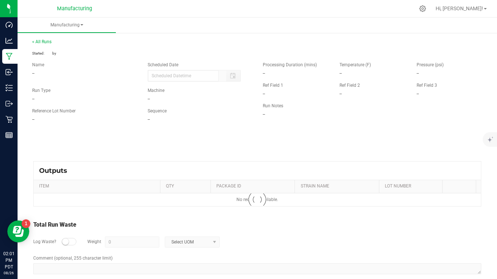
type input "[DATE] 2:00 PM"
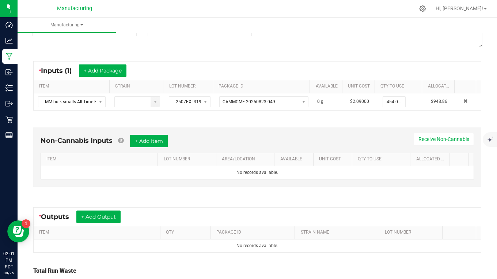
scroll to position [146, 0]
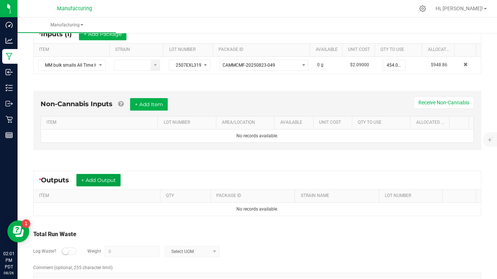
click at [102, 181] on button "+ Add Output" at bounding box center [98, 180] width 44 height 12
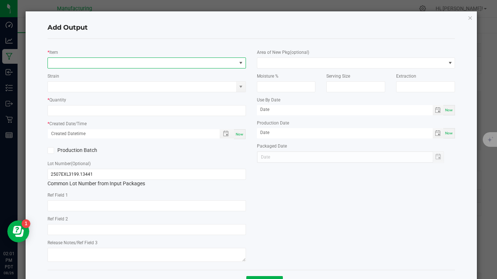
click at [63, 66] on span "NO DATA FOUND" at bounding box center [142, 63] width 189 height 10
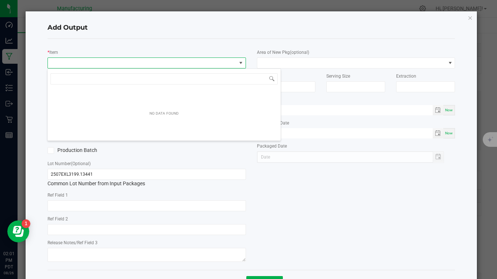
scroll to position [11, 196]
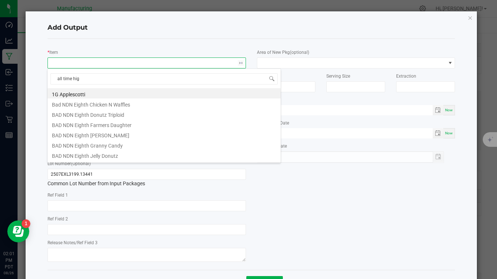
type input "all time high"
click at [80, 103] on li "MM Bulk Pre-ground All Time High" at bounding box center [164, 103] width 233 height 10
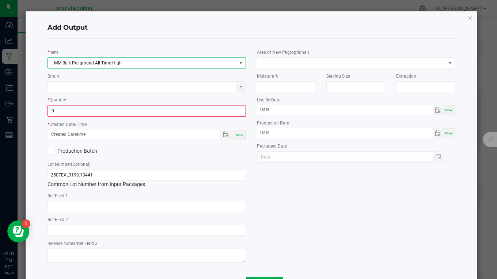
click at [72, 109] on input "0" at bounding box center [146, 111] width 197 height 10
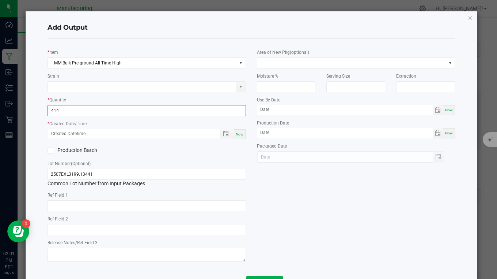
type input "414.0000 g"
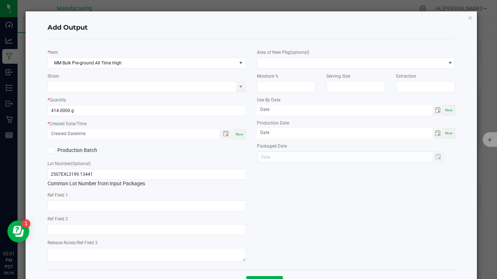
click at [236, 136] on span "Now" at bounding box center [240, 134] width 8 height 4
type input "[DATE] 2:01 PM"
type input "[DATE]"
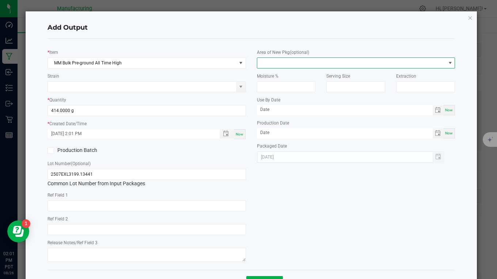
click at [272, 64] on span at bounding box center [351, 63] width 189 height 10
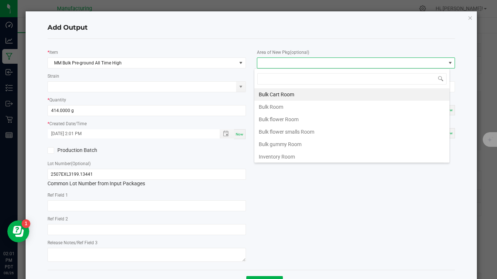
click at [274, 117] on li "Bulk flower Room" at bounding box center [352, 119] width 195 height 12
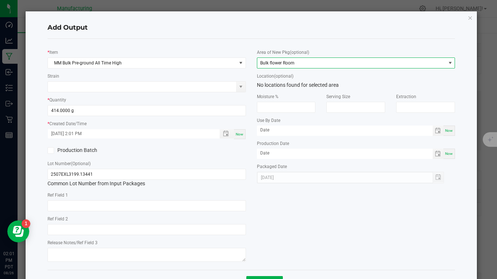
scroll to position [29, 0]
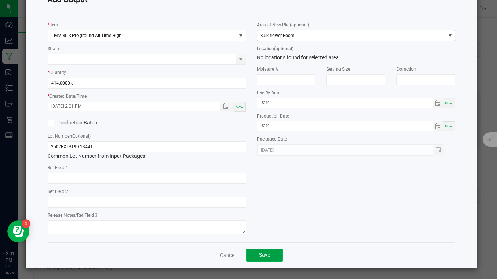
click at [271, 253] on button "Save" at bounding box center [265, 254] width 37 height 13
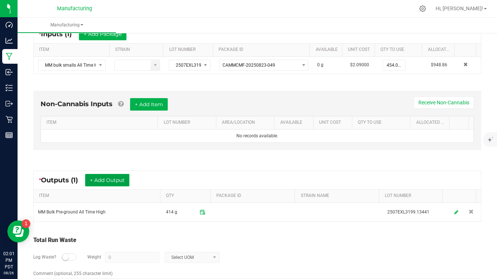
click at [106, 179] on button "+ Add Output" at bounding box center [107, 180] width 44 height 12
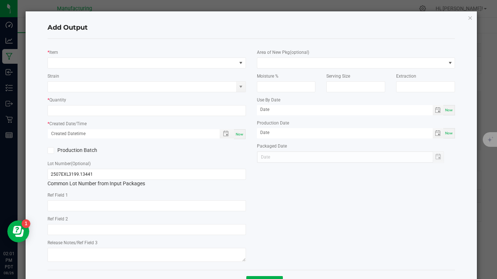
click at [468, 17] on icon "button" at bounding box center [470, 17] width 5 height 9
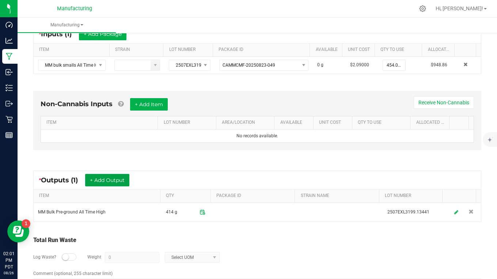
scroll to position [173, 0]
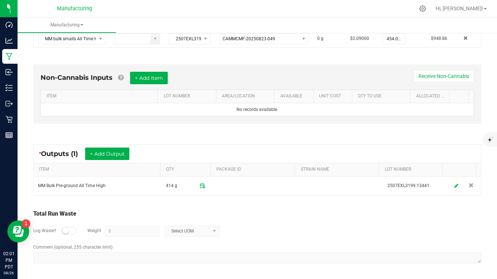
click at [70, 227] on div at bounding box center [69, 230] width 15 height 7
click at [120, 230] on input "0" at bounding box center [132, 231] width 54 height 10
click at [179, 233] on span "Select UOM" at bounding box center [187, 231] width 45 height 10
click at [176, 168] on li "Gram" at bounding box center [191, 167] width 54 height 10
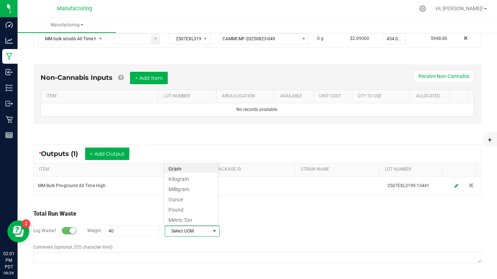
type input "40 g"
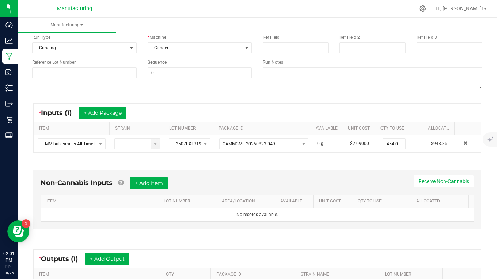
scroll to position [0, 0]
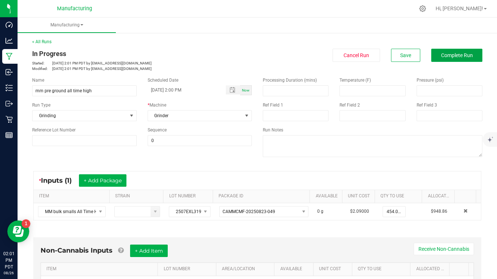
click at [444, 54] on span "Complete Run" at bounding box center [457, 55] width 32 height 6
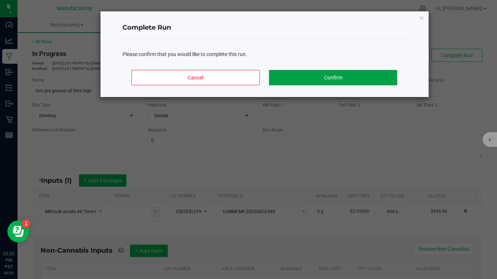
click at [361, 74] on button "Confirm" at bounding box center [333, 77] width 128 height 15
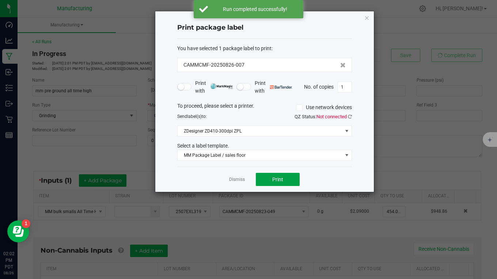
click at [292, 183] on button "Print" at bounding box center [278, 179] width 44 height 13
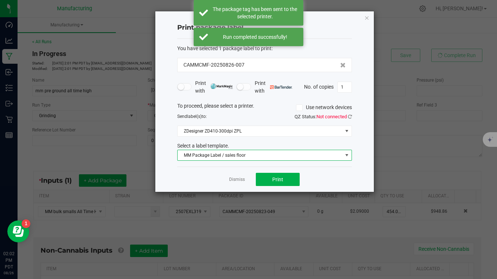
click at [247, 155] on span "MM Package Label / sales floor" at bounding box center [260, 155] width 165 height 10
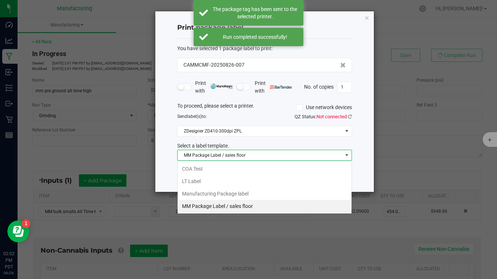
scroll to position [11, 175]
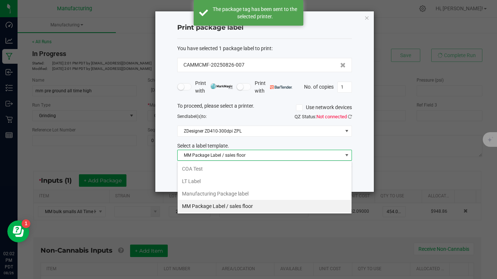
click at [243, 192] on li "Manufacturing Package label" at bounding box center [265, 193] width 174 height 12
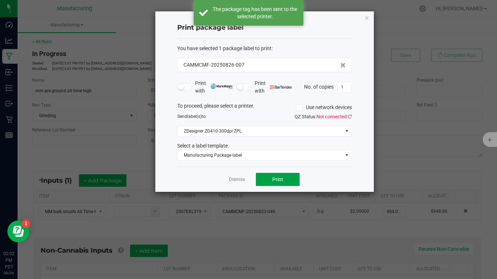
click at [271, 180] on button "Print" at bounding box center [278, 179] width 44 height 13
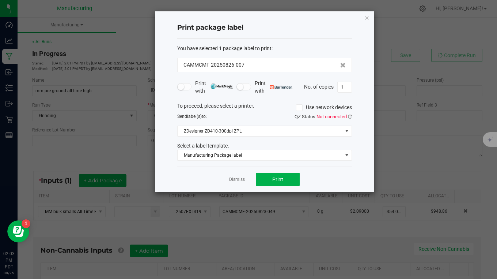
click at [367, 19] on icon "button" at bounding box center [367, 17] width 5 height 9
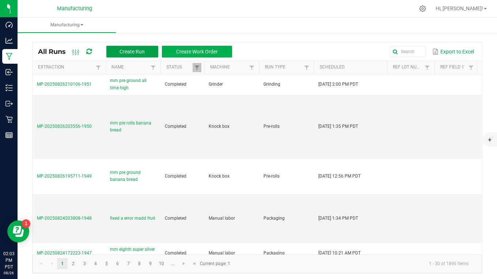
click at [134, 50] on span "Create Run" at bounding box center [132, 52] width 25 height 6
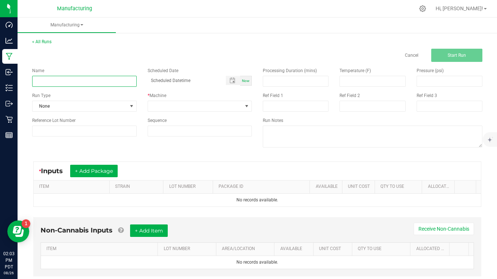
click at [55, 83] on input at bounding box center [84, 81] width 105 height 11
type input "mm pre roll all time high"
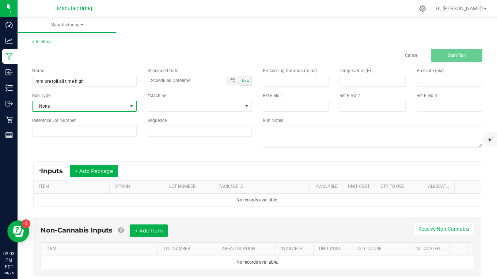
click at [59, 104] on span "None" at bounding box center [80, 106] width 95 height 10
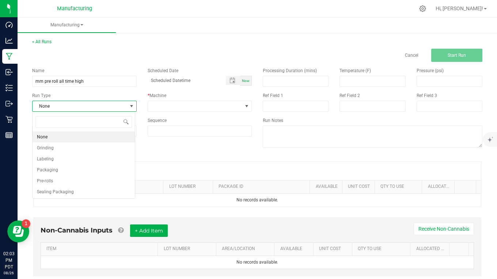
scroll to position [11, 103]
click at [57, 178] on li "Pre-rolls" at bounding box center [84, 180] width 102 height 11
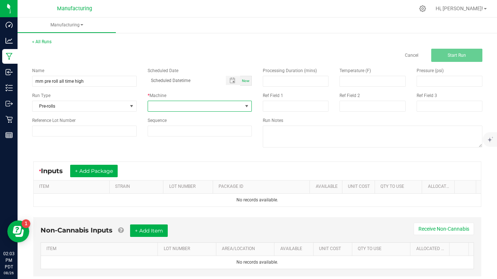
click at [172, 106] on span at bounding box center [195, 106] width 95 height 10
click at [166, 161] on li "Knock box" at bounding box center [198, 162] width 102 height 12
click at [242, 82] on span "Now" at bounding box center [246, 81] width 8 height 4
type input "[DATE] 2:04 PM"
click at [110, 169] on button "+ Add Package" at bounding box center [94, 171] width 48 height 12
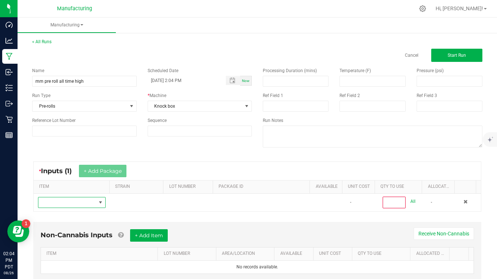
click at [69, 204] on span "NO DATA FOUND" at bounding box center [67, 202] width 58 height 10
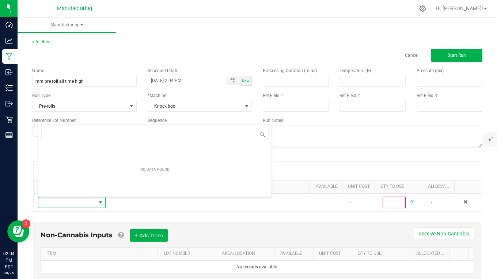
scroll to position [11, 65]
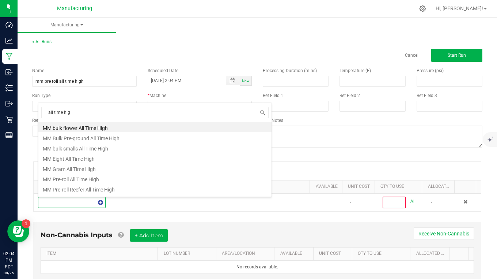
type input "all time high"
click at [80, 137] on li "MM Bulk Pre-ground All Time High" at bounding box center [154, 137] width 233 height 10
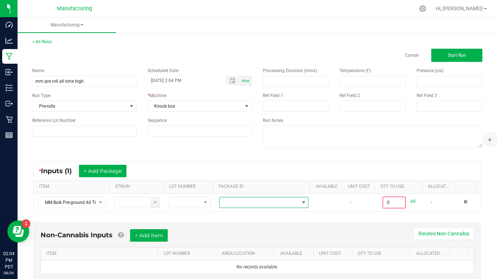
click at [241, 203] on span at bounding box center [260, 202] width 80 height 10
click at [245, 232] on li "CAMMCMF-20250826-007" at bounding box center [258, 233] width 86 height 12
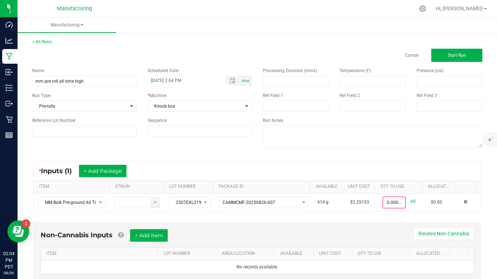
click at [411, 202] on link "All" at bounding box center [413, 201] width 5 height 10
type input "414.0000 g"
click at [444, 59] on button "Start Run" at bounding box center [457, 55] width 51 height 13
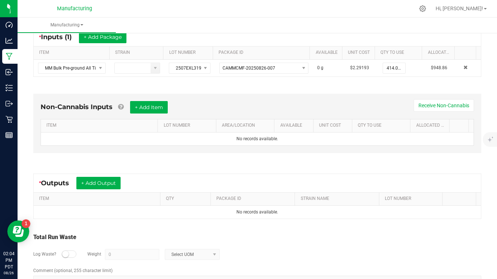
scroll to position [167, 0]
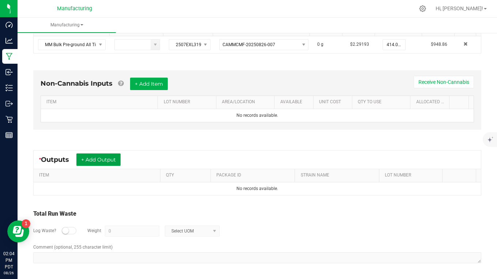
click at [95, 157] on button "+ Add Output" at bounding box center [98, 159] width 44 height 12
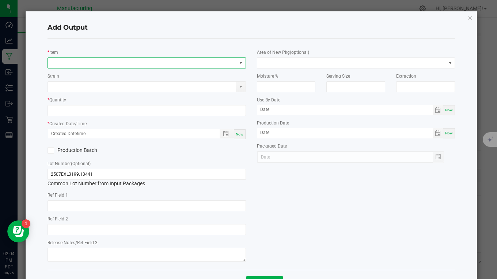
click at [60, 62] on span "NO DATA FOUND" at bounding box center [142, 63] width 189 height 10
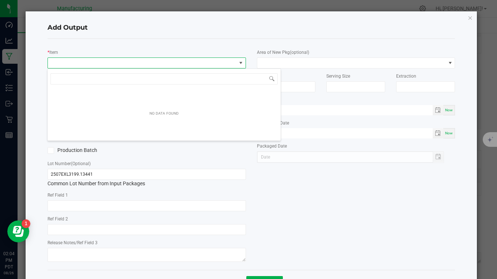
scroll to position [11, 196]
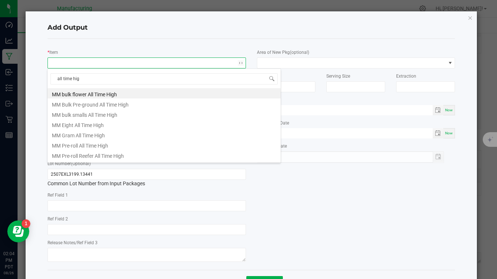
type input "all time high"
click at [94, 145] on li "MM Pre-roll All Time High" at bounding box center [164, 144] width 233 height 10
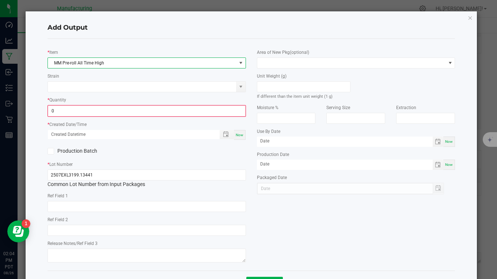
click at [68, 107] on input "0" at bounding box center [146, 111] width 197 height 10
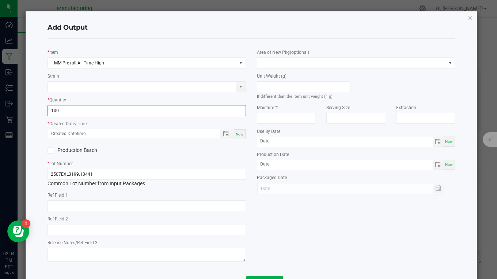
type input "100 ea"
click at [236, 134] on span "Now" at bounding box center [240, 134] width 8 height 4
type input "[DATE] 2:04 PM"
type input "[DATE]"
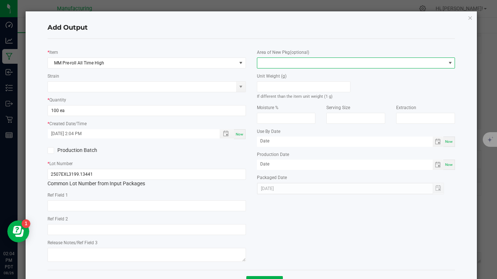
click at [264, 64] on span at bounding box center [351, 63] width 189 height 10
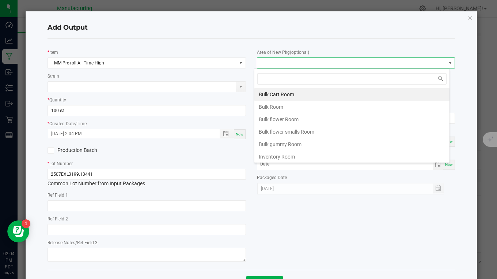
click at [274, 157] on li "Inventory Room" at bounding box center [352, 156] width 195 height 12
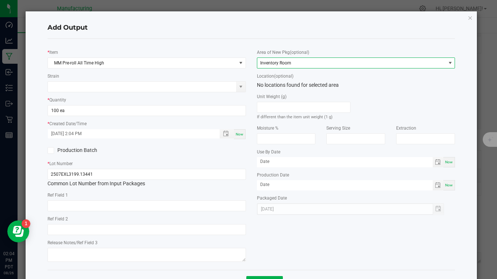
scroll to position [29, 0]
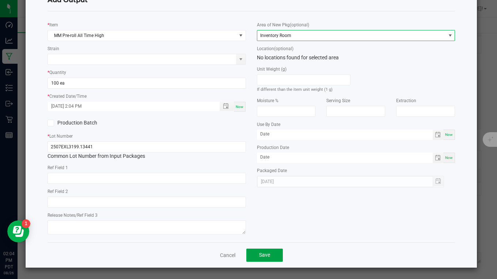
click at [264, 253] on span "Save" at bounding box center [264, 255] width 11 height 6
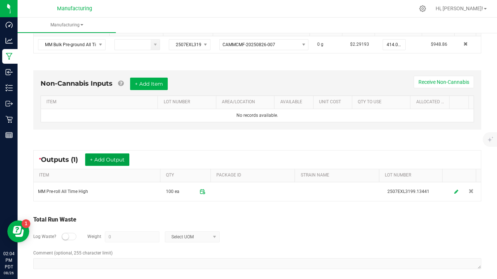
click at [124, 159] on button "+ Add Output" at bounding box center [107, 159] width 44 height 12
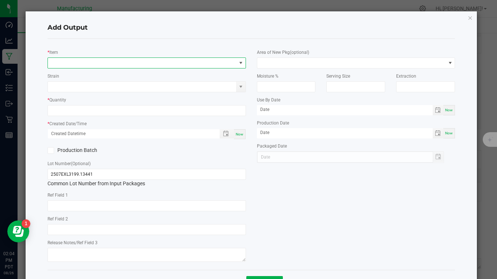
click at [66, 64] on span "NO DATA FOUND" at bounding box center [142, 63] width 189 height 10
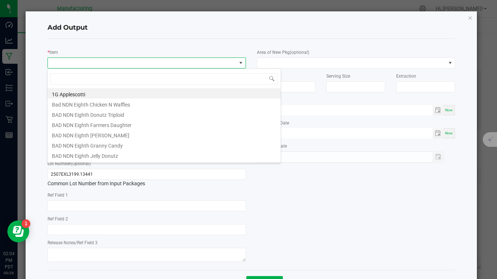
scroll to position [11, 196]
type input "all time high"
click at [65, 105] on li "MM Bulk Pre-ground All Time High" at bounding box center [164, 103] width 233 height 10
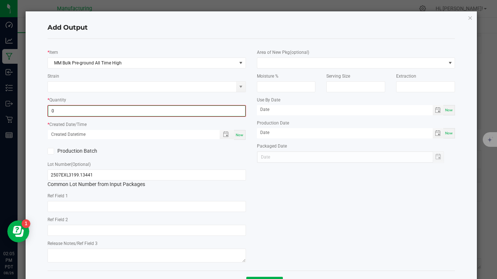
click at [57, 111] on input "0" at bounding box center [146, 111] width 197 height 10
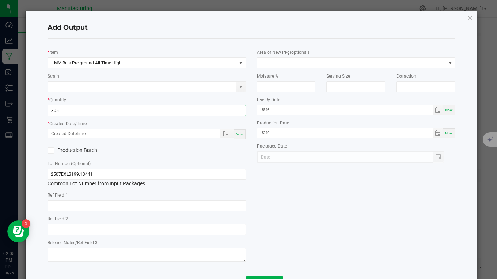
type input "305.0000 g"
click at [236, 135] on span "Now" at bounding box center [240, 134] width 8 height 4
type input "[DATE] 2:05 PM"
type input "[DATE]"
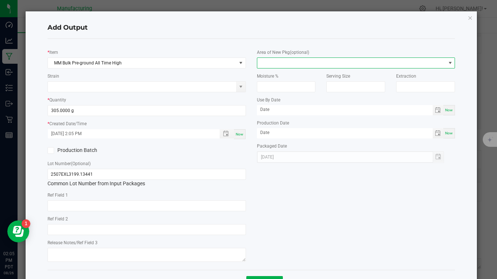
click at [267, 63] on span at bounding box center [351, 63] width 189 height 10
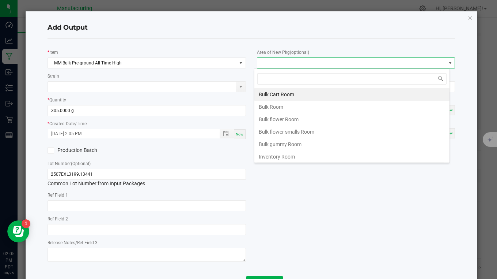
click at [273, 119] on li "Bulk flower Room" at bounding box center [352, 119] width 195 height 12
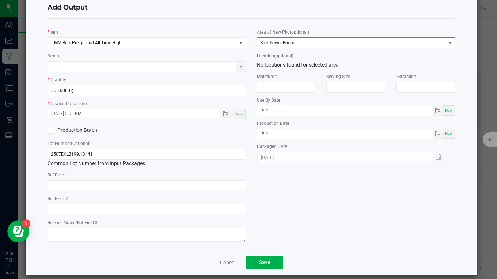
scroll to position [29, 0]
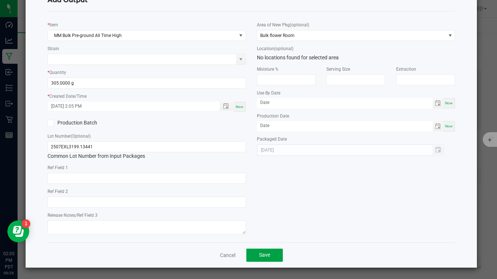
click at [268, 256] on button "Save" at bounding box center [265, 254] width 37 height 13
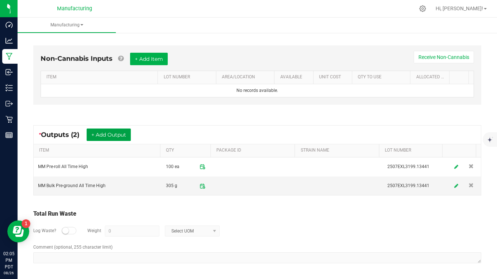
scroll to position [0, 0]
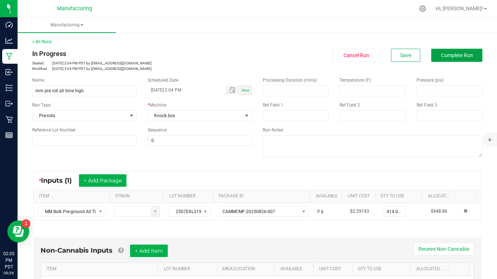
click at [436, 60] on button "Complete Run" at bounding box center [457, 55] width 51 height 13
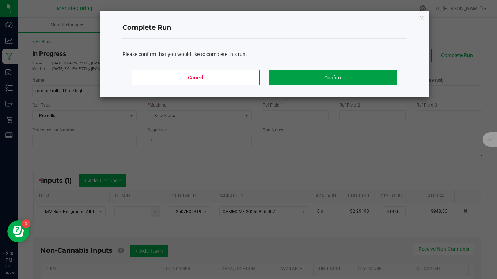
click at [337, 76] on button "Confirm" at bounding box center [333, 77] width 128 height 15
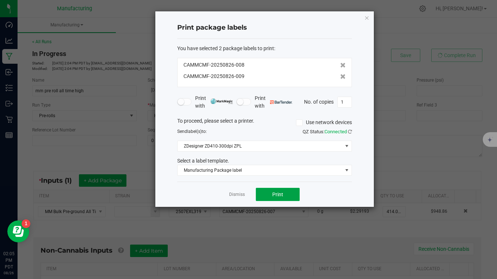
click at [274, 195] on span "Print" at bounding box center [277, 194] width 11 height 6
click at [368, 16] on icon "button" at bounding box center [367, 17] width 5 height 9
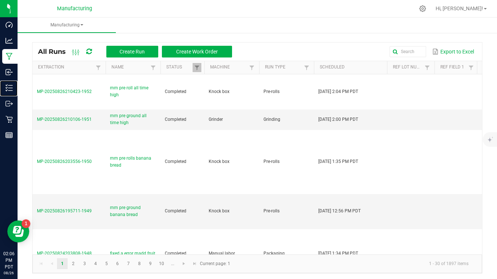
click at [0, 0] on p "Inventory" at bounding box center [0, 0] width 0 height 0
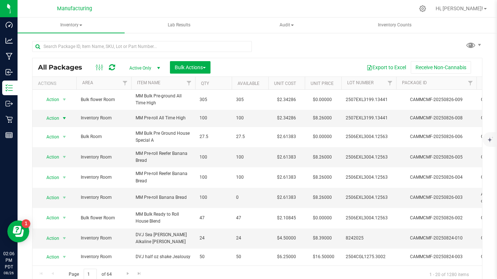
click at [56, 120] on span "Action" at bounding box center [50, 118] width 20 height 10
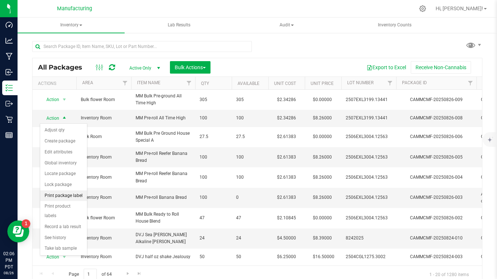
click at [68, 197] on li "Print package label" at bounding box center [63, 195] width 47 height 11
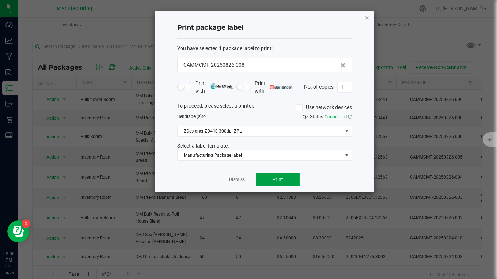
click at [285, 181] on button "Print" at bounding box center [278, 179] width 44 height 13
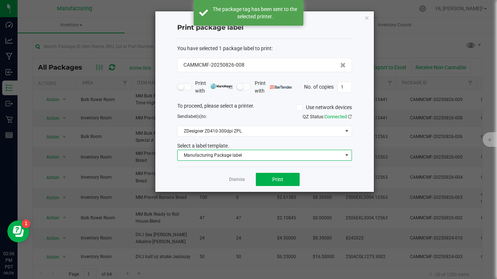
click at [236, 156] on span "Manufacturing Package label" at bounding box center [260, 155] width 165 height 10
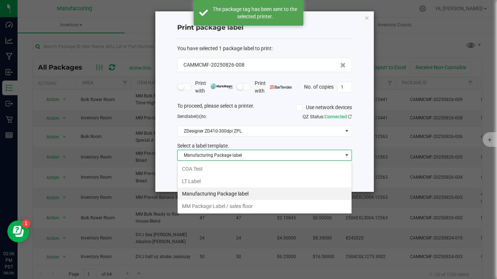
scroll to position [11, 175]
click at [226, 206] on li "MM Package Label / sales floor" at bounding box center [265, 206] width 174 height 12
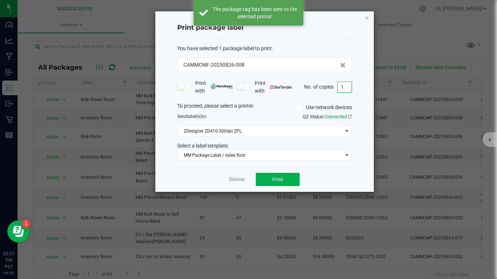
click at [349, 88] on input "1" at bounding box center [345, 87] width 14 height 10
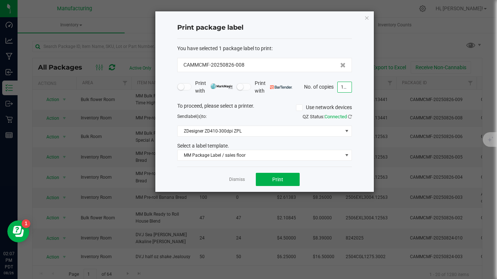
type input "100"
click at [288, 180] on button "Print" at bounding box center [278, 179] width 44 height 13
click at [365, 19] on icon "button" at bounding box center [367, 17] width 5 height 9
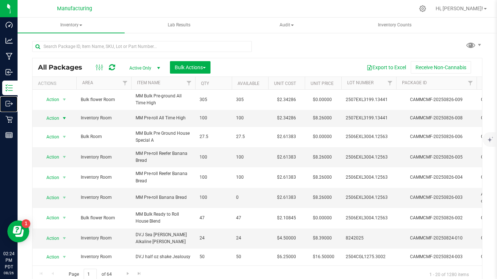
click at [0, 0] on p "Outbound" at bounding box center [0, 0] width 0 height 0
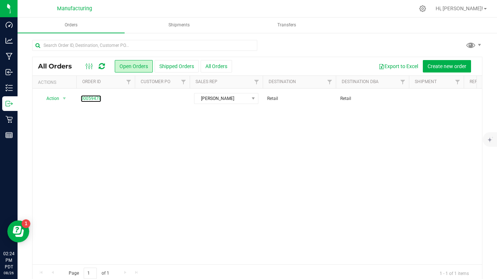
click at [98, 98] on link "00059478" at bounding box center [91, 98] width 20 height 7
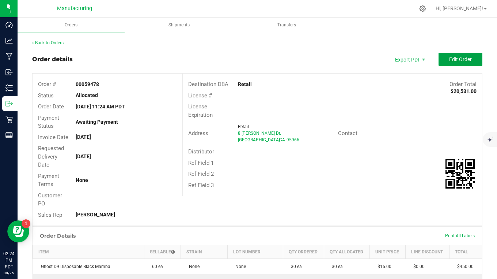
click at [450, 60] on span "Edit Order" at bounding box center [461, 59] width 23 height 6
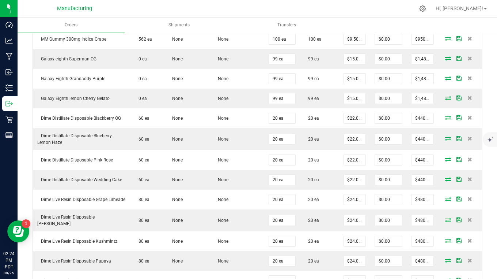
scroll to position [585, 0]
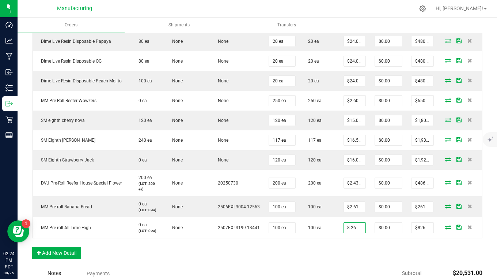
click at [352, 224] on input "8.26" at bounding box center [355, 227] width 22 height 10
type input "$2.34000"
type input "$234.00"
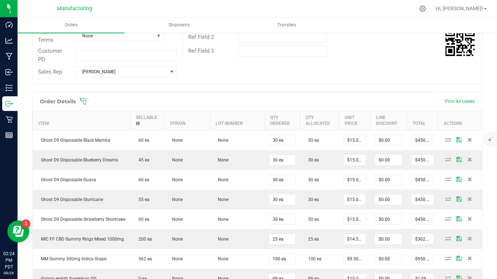
scroll to position [0, 0]
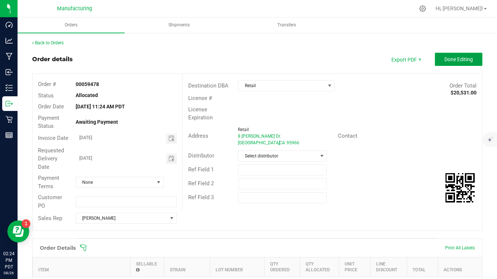
click at [448, 61] on span "Done Editing" at bounding box center [459, 59] width 29 height 6
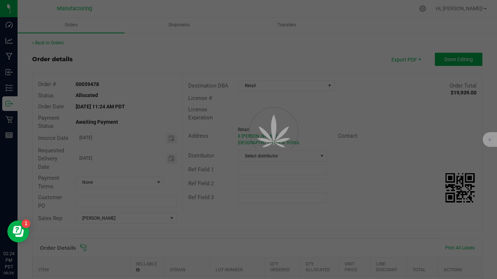
click at [229, 60] on div at bounding box center [248, 139] width 497 height 279
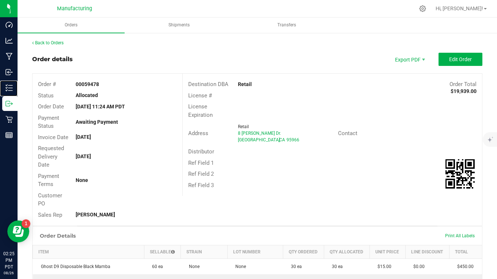
click at [0, 0] on p "Inventory" at bounding box center [0, 0] width 0 height 0
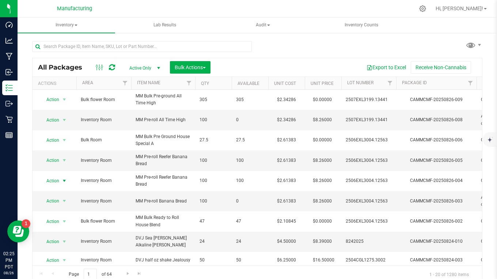
click at [54, 181] on span "Action" at bounding box center [50, 181] width 20 height 10
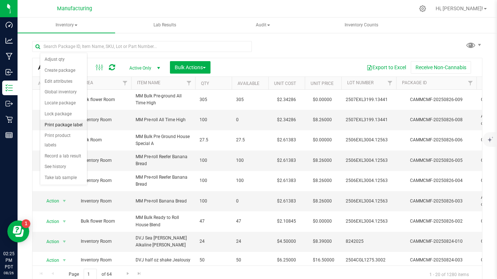
click at [53, 126] on li "Print package label" at bounding box center [63, 125] width 47 height 11
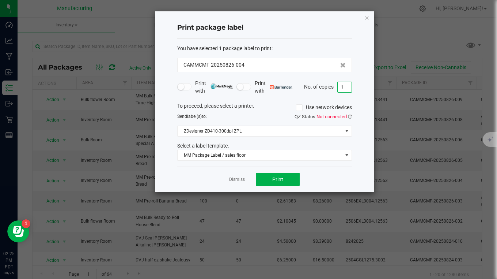
click at [345, 86] on input "1" at bounding box center [345, 87] width 14 height 10
type input "100"
click at [284, 181] on button "Print" at bounding box center [278, 179] width 44 height 13
click at [368, 16] on icon "button" at bounding box center [367, 17] width 5 height 9
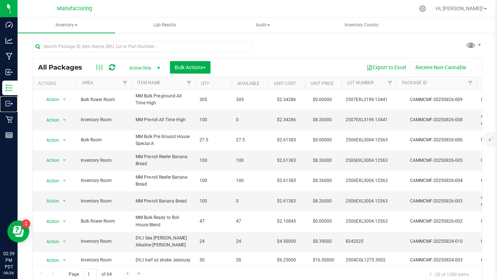
click at [0, 0] on p "Outbound" at bounding box center [0, 0] width 0 height 0
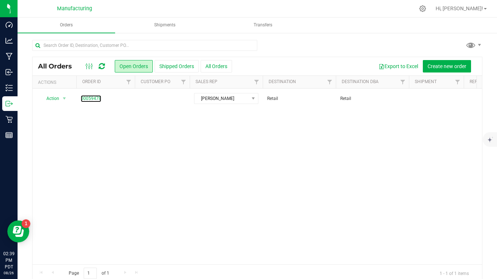
click at [91, 100] on link "00059478" at bounding box center [91, 98] width 20 height 7
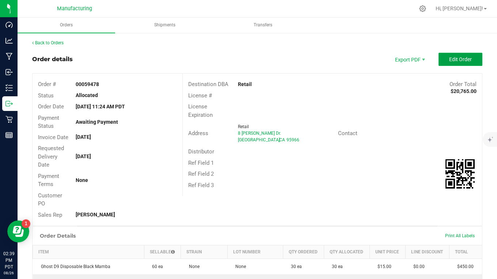
click at [450, 58] on span "Edit Order" at bounding box center [461, 59] width 23 height 6
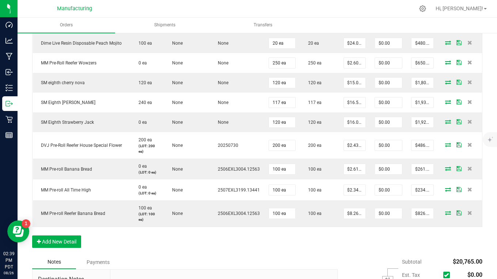
scroll to position [658, 0]
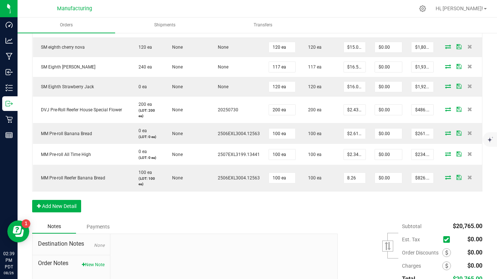
click at [353, 177] on input "8.26" at bounding box center [355, 178] width 22 height 10
type input "$2.61000"
type input "$261.00"
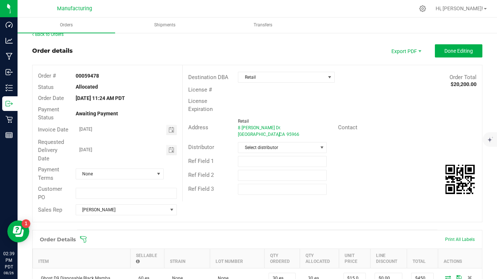
scroll to position [0, 0]
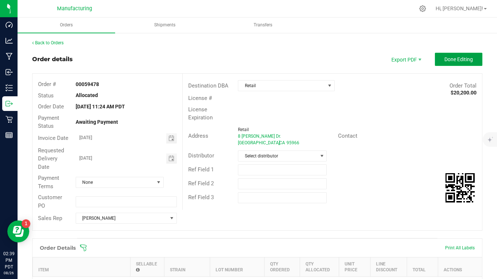
click at [448, 58] on span "Done Editing" at bounding box center [459, 59] width 29 height 6
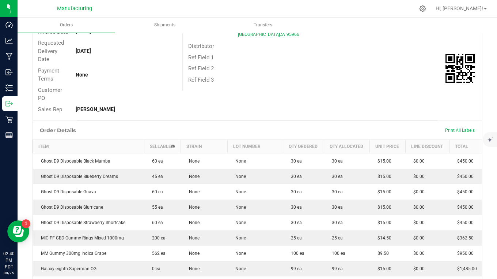
scroll to position [73, 0]
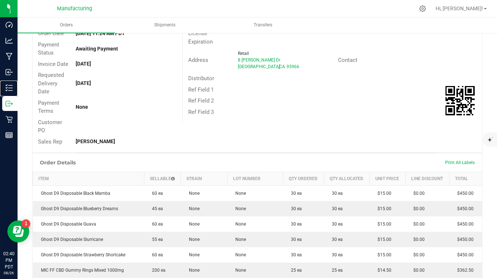
click at [0, 0] on p "Inventory" at bounding box center [0, 0] width 0 height 0
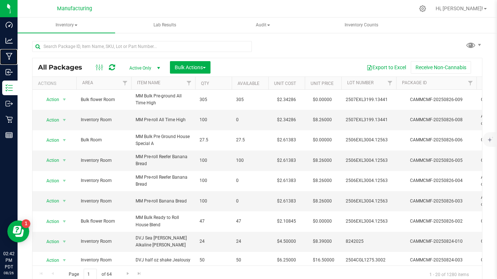
click at [0, 0] on p "Manufacturing" at bounding box center [0, 0] width 0 height 0
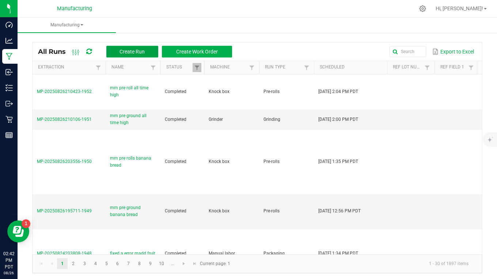
click at [129, 51] on span "Create Run" at bounding box center [132, 52] width 25 height 6
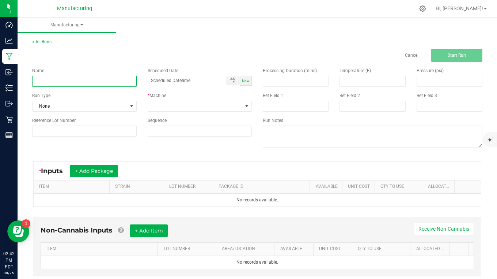
click at [64, 79] on input at bounding box center [84, 81] width 105 height 11
type input "mm quarter smalls all time high"
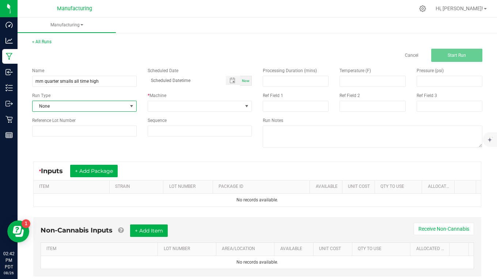
click at [64, 109] on span "None" at bounding box center [80, 106] width 95 height 10
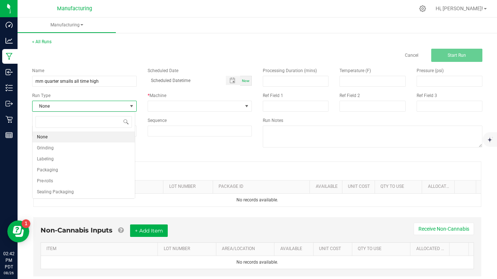
scroll to position [11, 103]
click at [65, 170] on li "Packaging" at bounding box center [84, 169] width 102 height 11
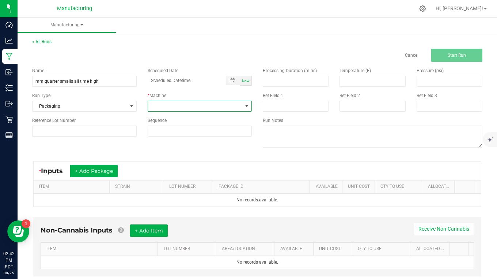
click at [180, 106] on span at bounding box center [195, 106] width 95 height 10
click at [174, 174] on li "Manual labor" at bounding box center [198, 175] width 102 height 12
click at [244, 82] on span "Now" at bounding box center [246, 81] width 8 height 4
type input "[DATE] 2:43 PM"
click at [109, 169] on button "+ Add Package" at bounding box center [94, 171] width 48 height 12
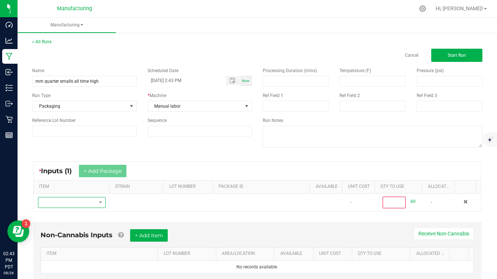
click at [64, 201] on span "NO DATA FOUND" at bounding box center [67, 202] width 58 height 10
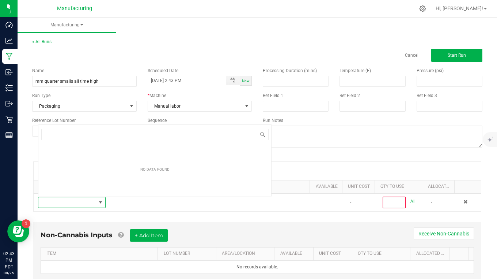
scroll to position [11, 65]
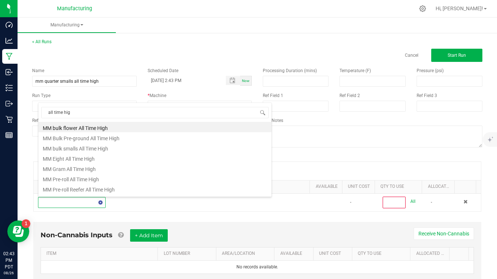
type input "all time high"
click at [72, 149] on li "MM bulk smalls All Time High" at bounding box center [154, 147] width 233 height 10
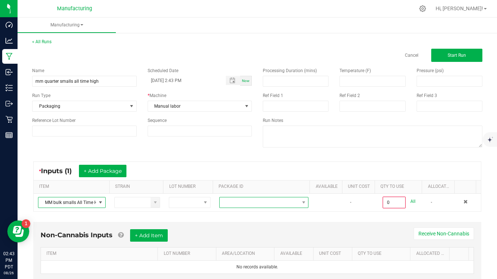
click at [229, 200] on span at bounding box center [260, 202] width 80 height 10
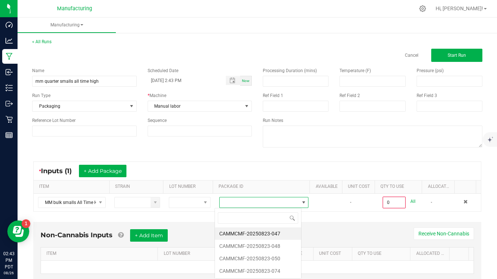
scroll to position [11, 87]
click at [255, 270] on li "CAMMCMF-20250823-074" at bounding box center [258, 270] width 86 height 12
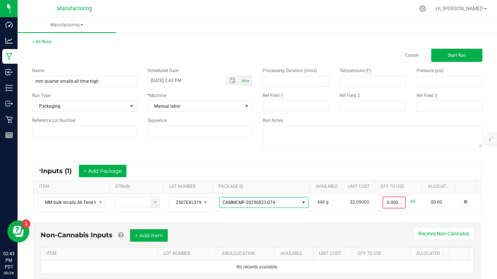
click at [411, 201] on link "All" at bounding box center [413, 201] width 5 height 10
type input "446.0000 g"
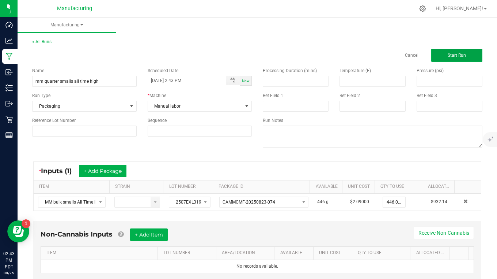
click at [442, 55] on button "Start Run" at bounding box center [457, 55] width 51 height 13
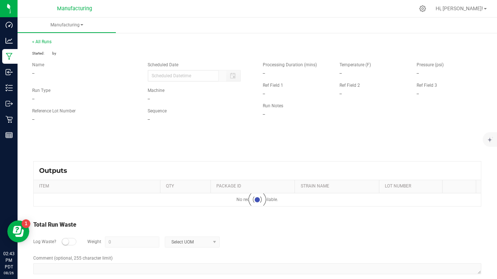
type input "[DATE] 2:43 PM"
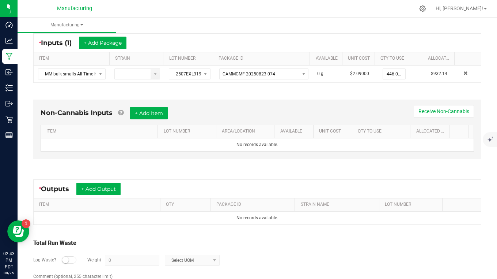
scroll to position [146, 0]
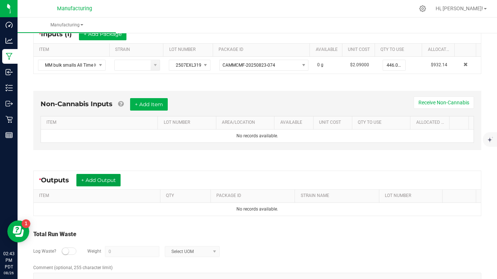
click at [108, 182] on button "+ Add Output" at bounding box center [98, 180] width 44 height 12
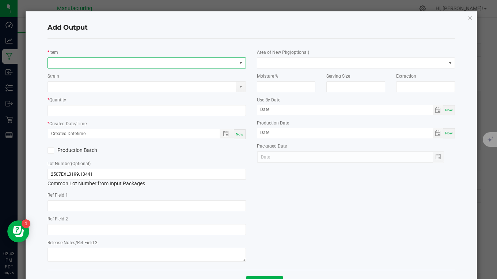
click at [69, 64] on span "NO DATA FOUND" at bounding box center [142, 63] width 189 height 10
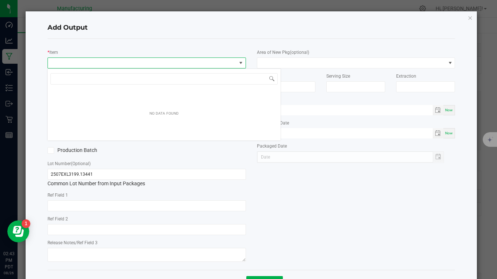
scroll to position [11, 196]
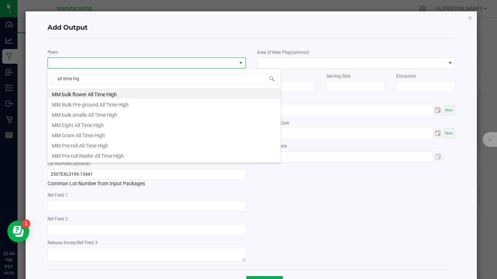
type input "all time high"
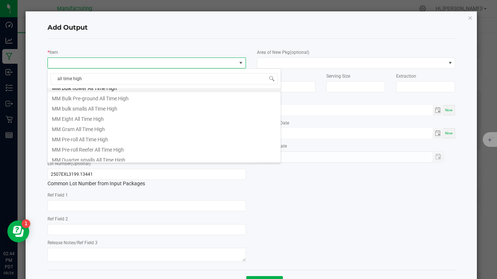
scroll to position [9, 0]
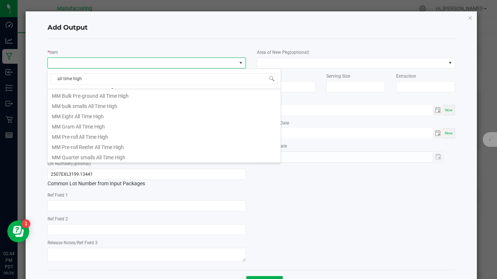
click at [94, 158] on li "MM Quarter smalls All Time High" at bounding box center [164, 156] width 233 height 10
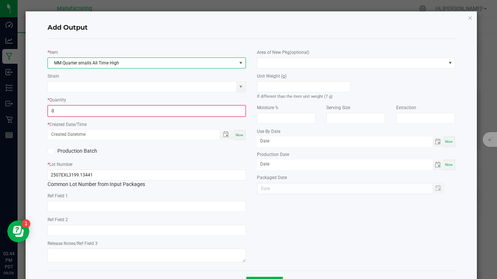
click at [57, 113] on input "0" at bounding box center [146, 111] width 197 height 10
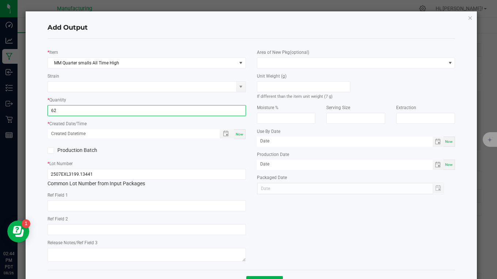
type input "62 ea"
click at [237, 135] on span "Now" at bounding box center [240, 134] width 8 height 4
type input "[DATE] 2:44 PM"
type input "[DATE]"
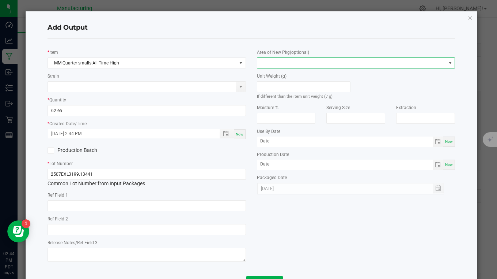
click at [270, 65] on span at bounding box center [351, 63] width 189 height 10
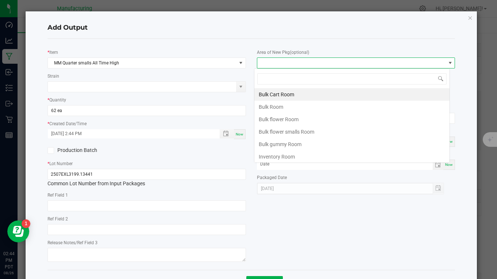
scroll to position [11, 196]
click at [282, 155] on li "Inventory Room" at bounding box center [352, 156] width 195 height 12
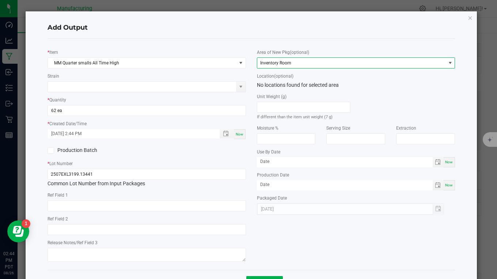
scroll to position [29, 0]
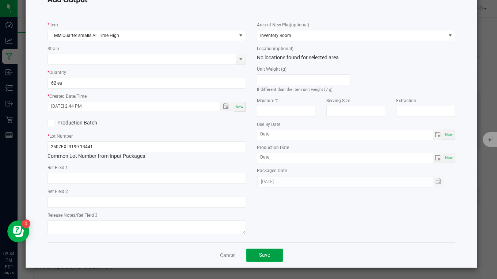
click at [274, 253] on button "Save" at bounding box center [265, 254] width 37 height 13
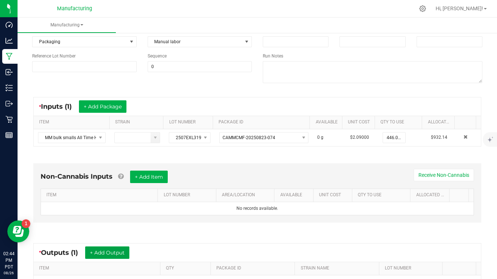
scroll to position [0, 0]
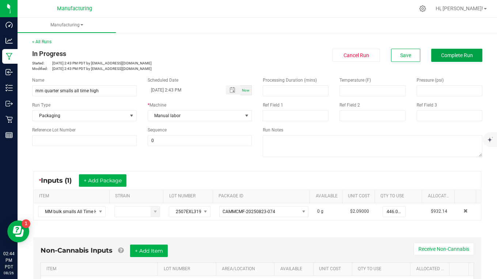
click at [453, 53] on span "Complete Run" at bounding box center [457, 55] width 32 height 6
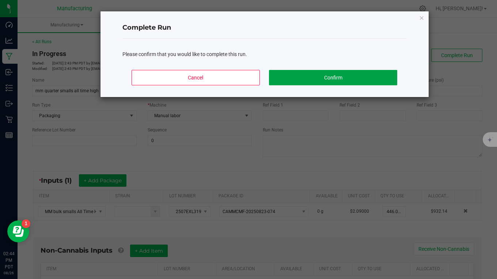
click at [351, 79] on button "Confirm" at bounding box center [333, 77] width 128 height 15
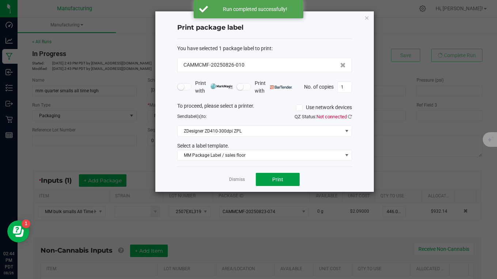
click at [275, 179] on span "Print" at bounding box center [277, 179] width 11 height 6
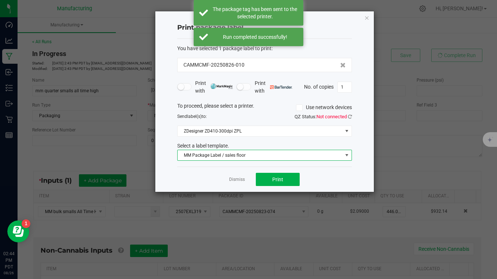
click at [234, 156] on span "MM Package Label / sales floor" at bounding box center [260, 155] width 165 height 10
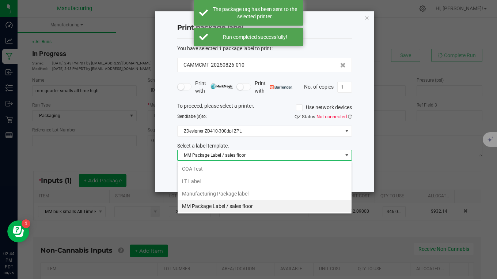
scroll to position [11, 175]
click at [232, 192] on li "Manufacturing Package label" at bounding box center [265, 193] width 174 height 12
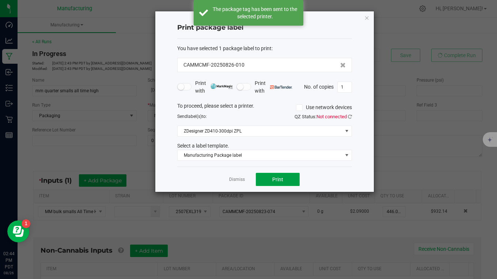
click at [272, 180] on button "Print" at bounding box center [278, 179] width 44 height 13
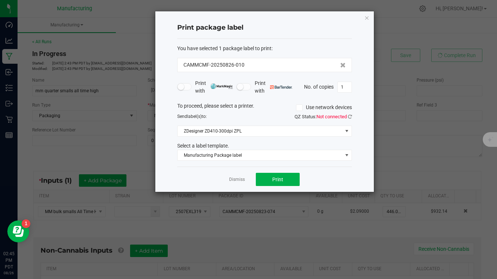
click at [367, 18] on icon "button" at bounding box center [367, 17] width 5 height 9
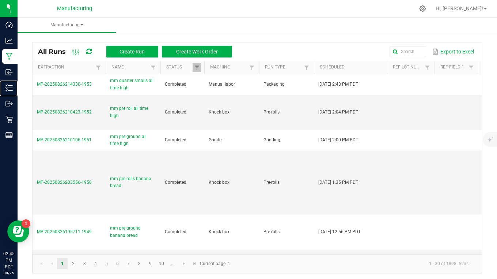
click at [0, 0] on p "Inventory" at bounding box center [0, 0] width 0 height 0
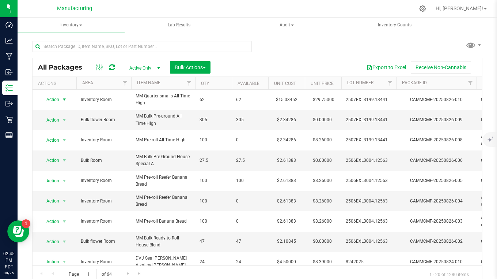
click at [54, 98] on span "Action" at bounding box center [50, 99] width 20 height 10
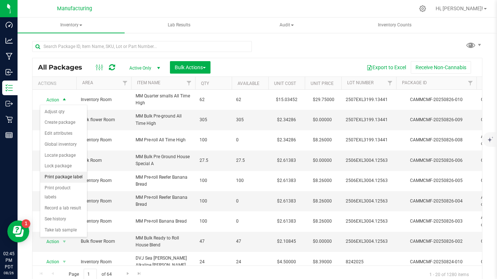
click at [52, 176] on li "Print package label" at bounding box center [63, 177] width 47 height 11
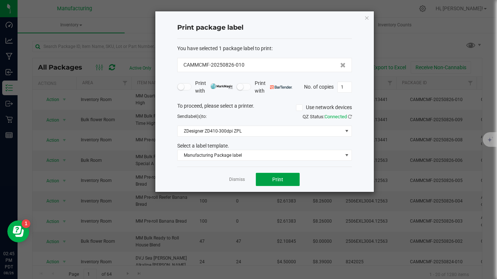
click at [290, 182] on button "Print" at bounding box center [278, 179] width 44 height 13
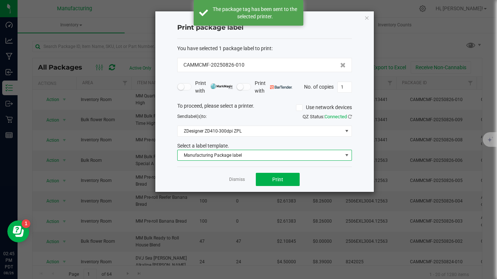
click at [228, 156] on span "Manufacturing Package label" at bounding box center [260, 155] width 165 height 10
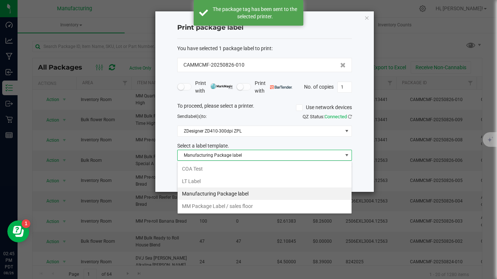
scroll to position [11, 175]
click at [225, 207] on li "MM Package Label / sales floor" at bounding box center [265, 206] width 174 height 12
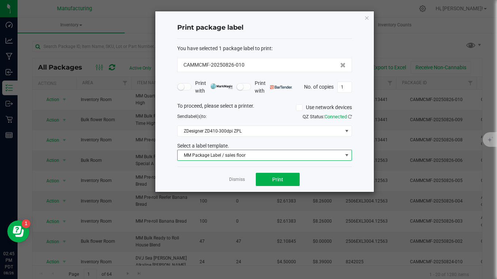
click at [346, 86] on input "1" at bounding box center [345, 87] width 14 height 10
type input "62"
click at [283, 176] on button "Print" at bounding box center [278, 179] width 44 height 13
click at [368, 16] on icon "button" at bounding box center [367, 17] width 5 height 9
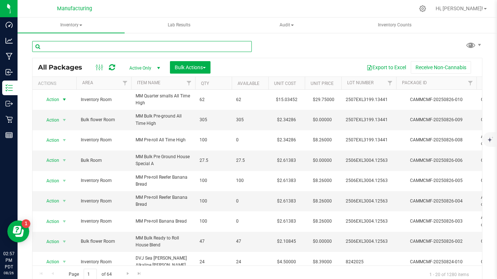
click at [84, 48] on input "text" at bounding box center [142, 46] width 220 height 11
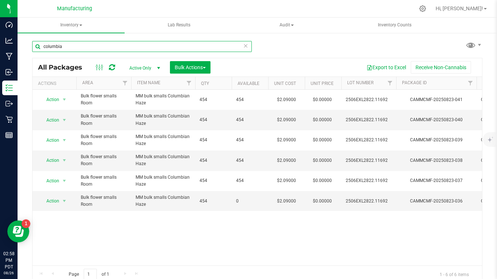
type input "columbia"
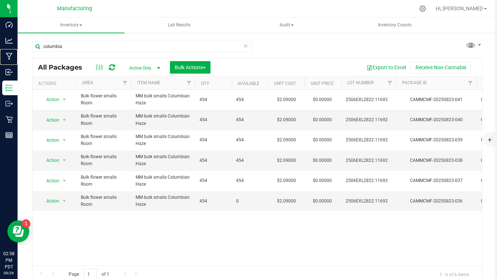
click at [0, 0] on p "Manufacturing" at bounding box center [0, 0] width 0 height 0
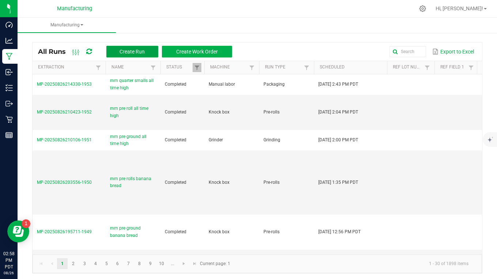
click at [140, 49] on span "Create Run" at bounding box center [132, 52] width 25 height 6
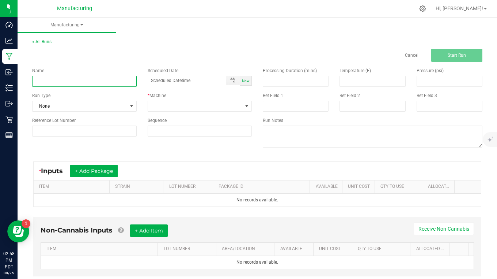
click at [54, 83] on input at bounding box center [84, 81] width 105 height 11
type input "mm quarter smalls columbian haze"
click at [114, 116] on div "Name mm quarter smalls columbian haze Scheduled Date Now Run Type None * Machin…" at bounding box center [142, 102] width 231 height 80
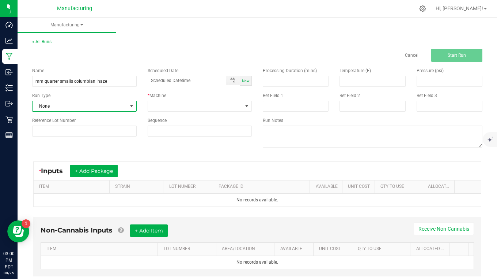
click at [83, 106] on span "None" at bounding box center [80, 106] width 95 height 10
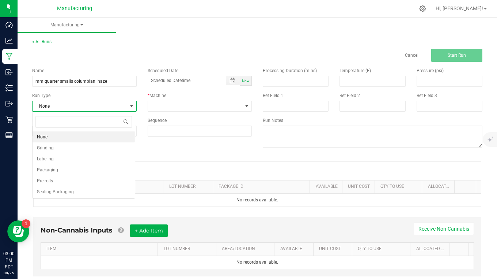
scroll to position [11, 103]
click at [57, 171] on li "Packaging" at bounding box center [84, 169] width 102 height 11
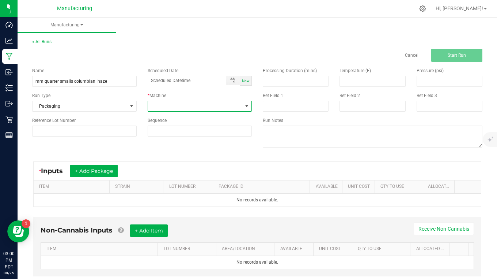
click at [198, 106] on span at bounding box center [195, 106] width 95 height 10
click at [175, 174] on li "Manual labor" at bounding box center [198, 175] width 102 height 12
click at [242, 81] on span "Now" at bounding box center [246, 81] width 8 height 4
type input "[DATE] 3:00 PM"
click at [110, 170] on button "+ Add Package" at bounding box center [94, 171] width 48 height 12
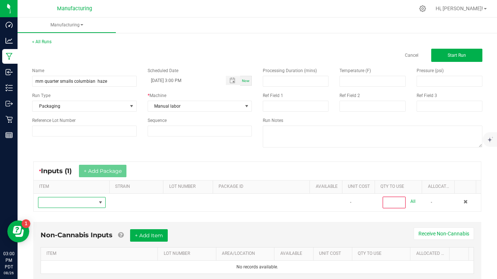
click at [62, 201] on span "NO DATA FOUND" at bounding box center [67, 202] width 58 height 10
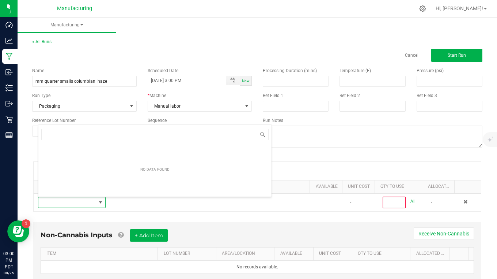
scroll to position [11, 65]
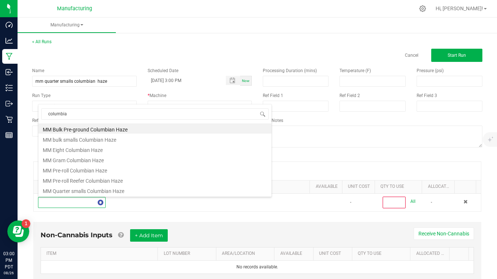
type input "columbian"
click at [84, 141] on li "MM bulk smalls Columbian Haze" at bounding box center [154, 139] width 233 height 10
type input "0"
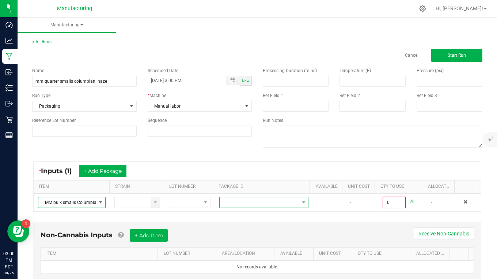
click at [225, 203] on span at bounding box center [260, 202] width 80 height 10
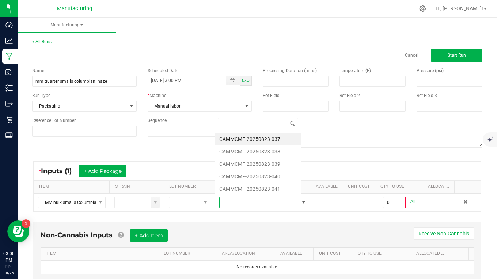
scroll to position [11, 86]
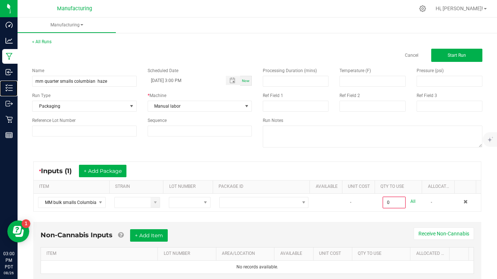
click at [0, 0] on p "Inventory" at bounding box center [0, 0] width 0 height 0
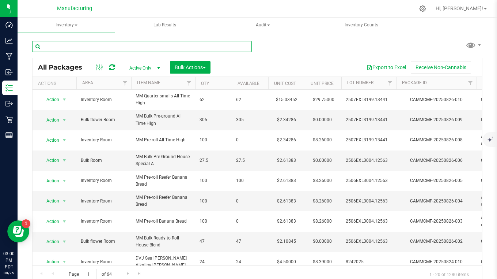
click at [46, 48] on input "text" at bounding box center [142, 46] width 220 height 11
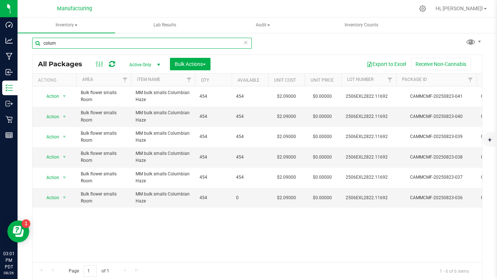
scroll to position [4, 0]
type input "colum"
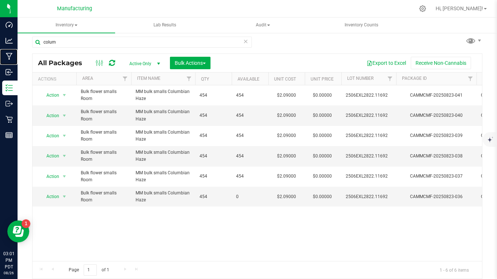
click at [0, 0] on p "Manufacturing" at bounding box center [0, 0] width 0 height 0
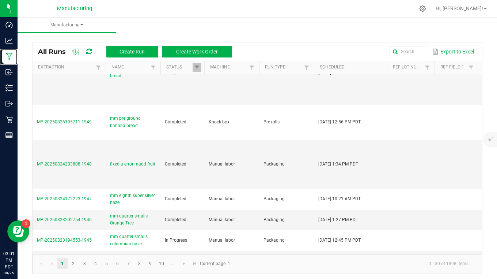
scroll to position [146, 0]
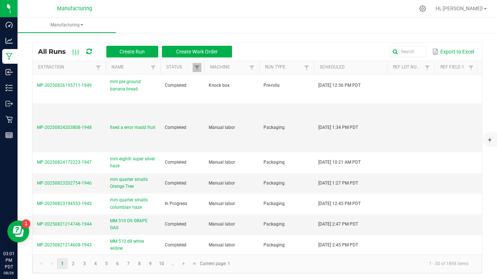
click at [142, 203] on span "mm quarter smalls columbian haze" at bounding box center [133, 203] width 46 height 14
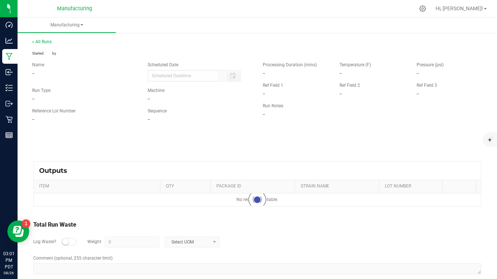
type input "[DATE] 12:45 PM"
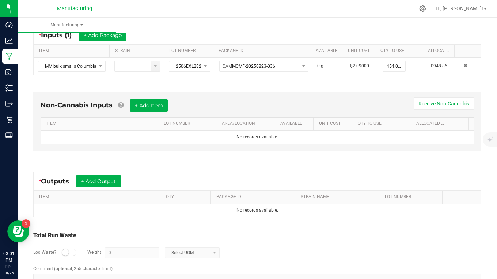
scroll to position [146, 0]
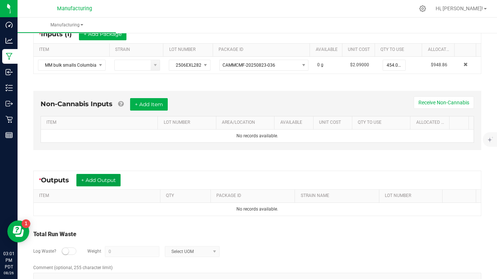
click at [108, 178] on button "+ Add Output" at bounding box center [98, 180] width 44 height 12
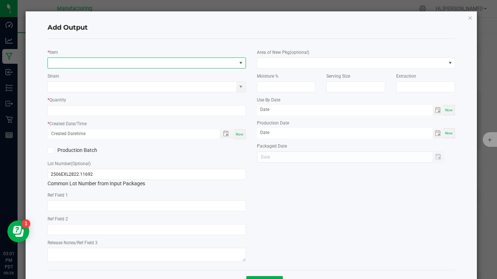
click at [56, 60] on span "NO DATA FOUND" at bounding box center [142, 63] width 189 height 10
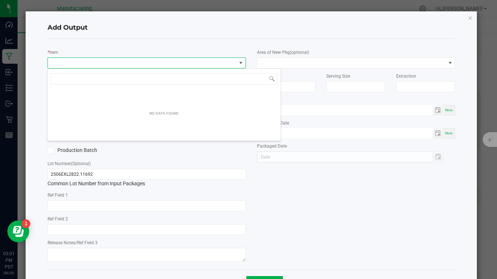
scroll to position [11, 196]
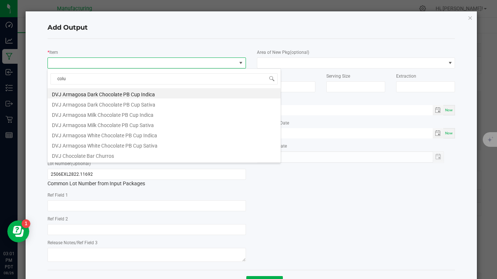
type input "colum"
click at [95, 157] on li "MM Quarter smalls Columbian Haze" at bounding box center [164, 155] width 233 height 10
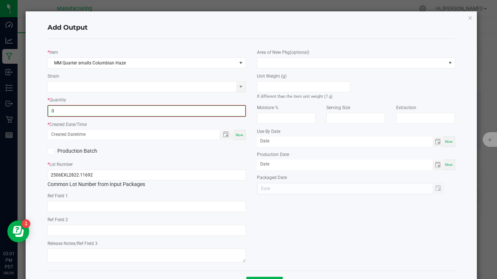
click at [61, 111] on input "0" at bounding box center [146, 111] width 197 height 10
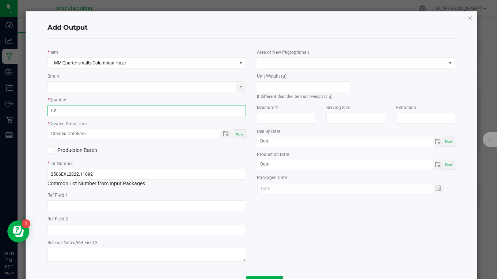
type input "62 ea"
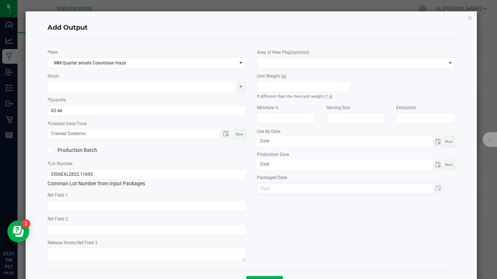
click at [236, 136] on span "Now" at bounding box center [240, 134] width 8 height 4
type input "[DATE] 3:01 PM"
type input "[DATE]"
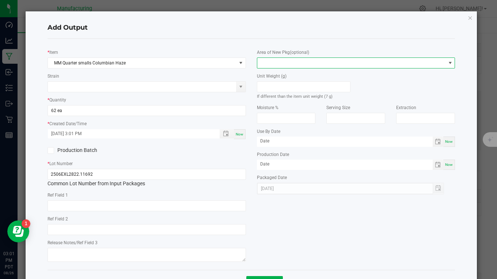
click at [272, 60] on span at bounding box center [351, 63] width 189 height 10
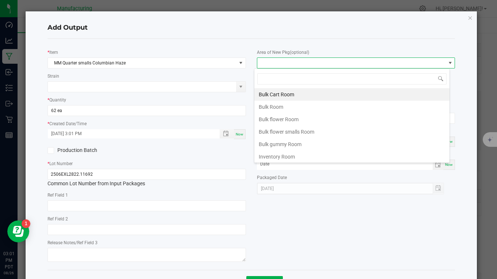
click at [285, 157] on li "Inventory Room" at bounding box center [352, 156] width 195 height 12
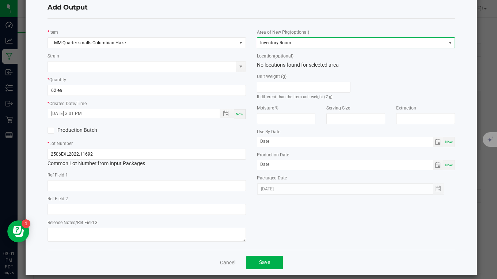
scroll to position [29, 0]
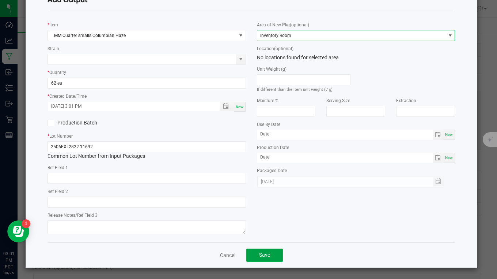
click at [273, 254] on button "Save" at bounding box center [265, 254] width 37 height 13
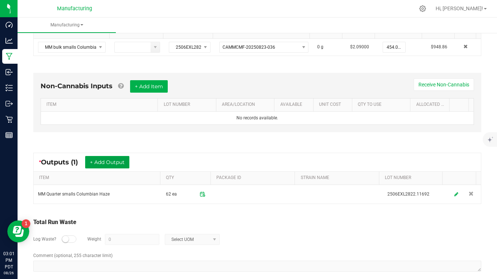
scroll to position [173, 0]
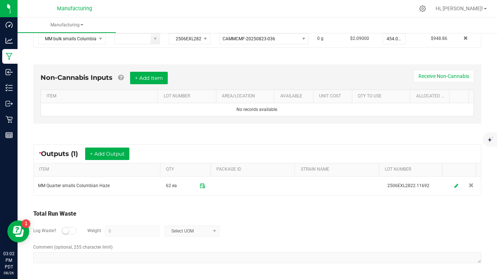
click at [69, 230] on div at bounding box center [69, 230] width 15 height 7
click at [114, 231] on input "0" at bounding box center [132, 231] width 54 height 10
click at [178, 230] on span "Select UOM" at bounding box center [187, 231] width 45 height 10
click at [177, 169] on li "Gram" at bounding box center [191, 167] width 54 height 10
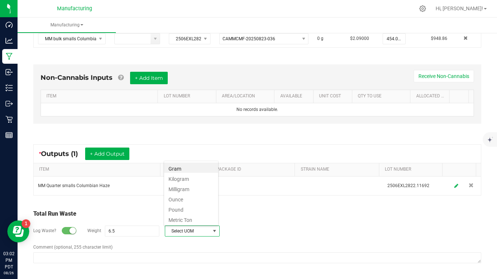
type input "6.5 g"
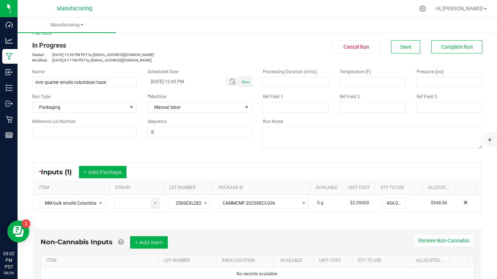
scroll to position [0, 0]
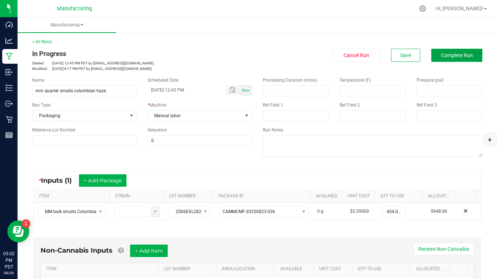
click at [448, 57] on span "Complete Run" at bounding box center [457, 55] width 32 height 6
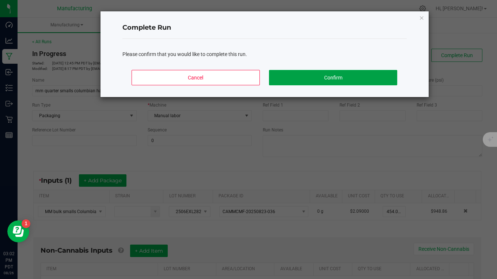
click at [349, 76] on button "Confirm" at bounding box center [333, 77] width 128 height 15
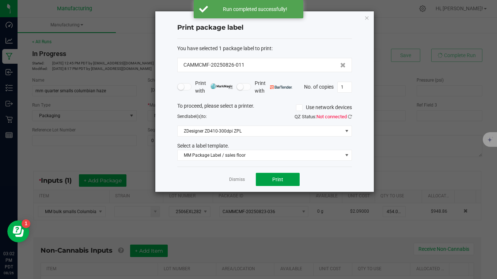
click at [293, 179] on button "Print" at bounding box center [278, 179] width 44 height 13
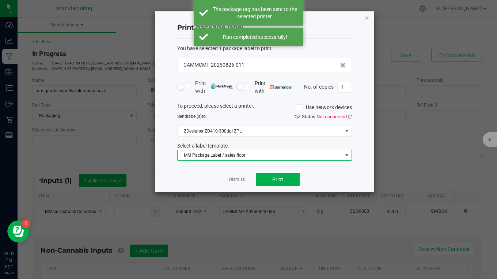
click at [247, 157] on span "MM Package Label / sales floor" at bounding box center [260, 155] width 165 height 10
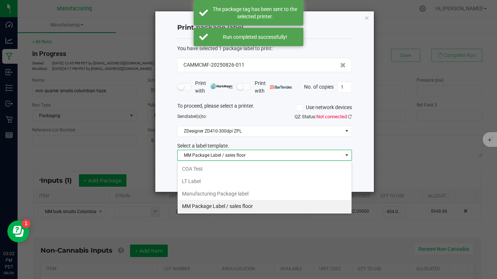
scroll to position [11, 175]
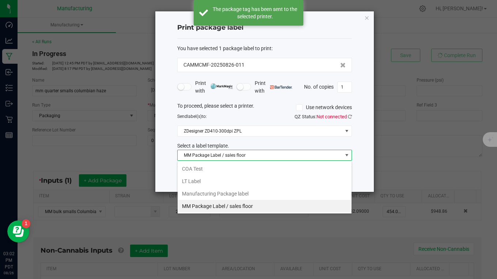
click at [240, 191] on li "Manufacturing Package label" at bounding box center [265, 193] width 174 height 12
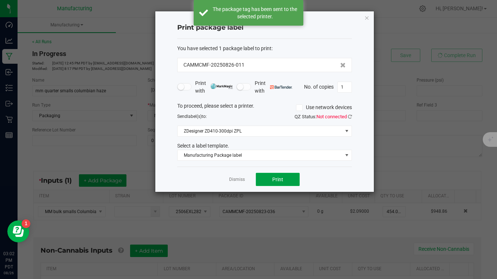
click at [275, 177] on span "Print" at bounding box center [277, 179] width 11 height 6
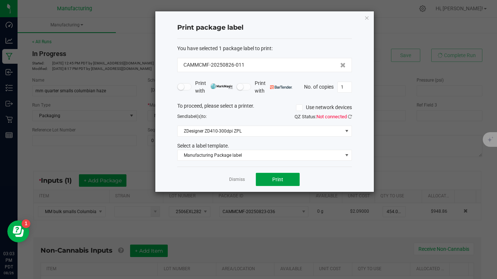
click at [275, 177] on span "Print" at bounding box center [277, 179] width 11 height 6
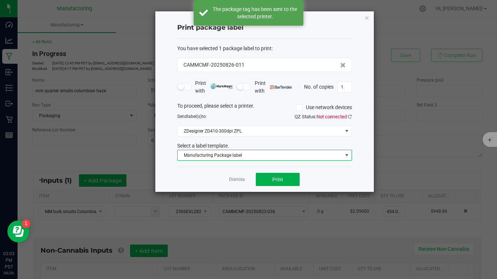
click at [252, 154] on span "Manufacturing Package label" at bounding box center [260, 155] width 165 height 10
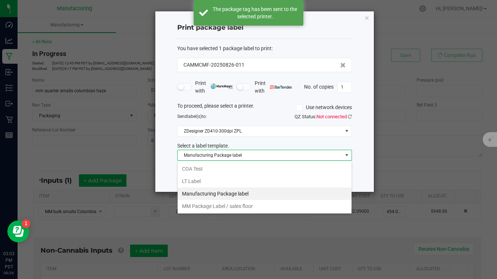
click at [249, 207] on li "MM Package Label / sales floor" at bounding box center [265, 206] width 174 height 12
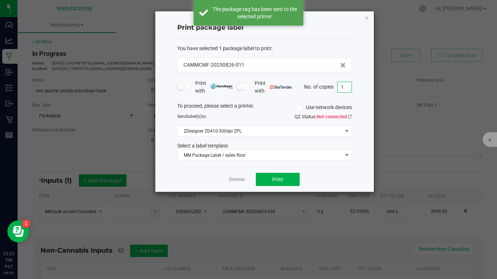
click at [343, 89] on input "1" at bounding box center [345, 87] width 14 height 10
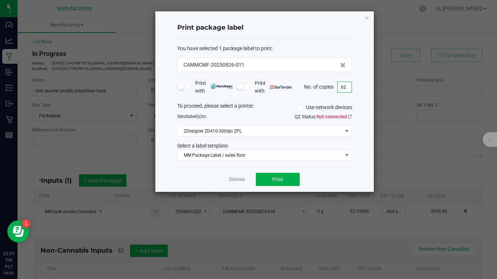
type input "62"
click at [290, 179] on button "Print" at bounding box center [278, 179] width 44 height 13
